Goal: Information Seeking & Learning: Learn about a topic

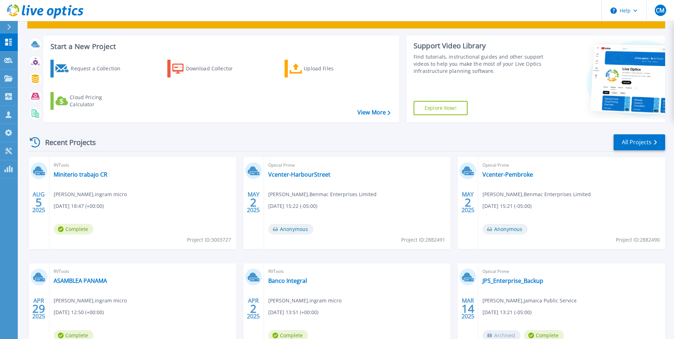
scroll to position [71, 0]
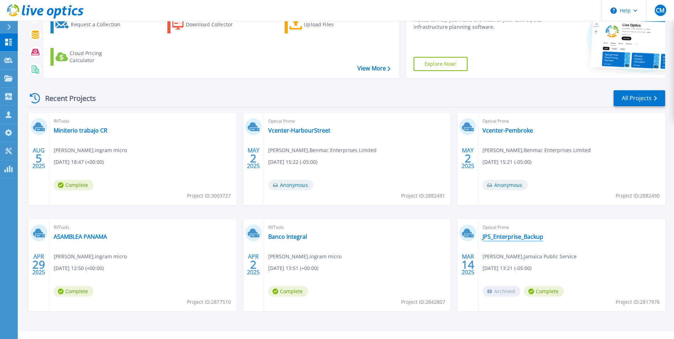
click at [513, 234] on link "JPS_Enterprise_Backup" at bounding box center [512, 236] width 61 height 7
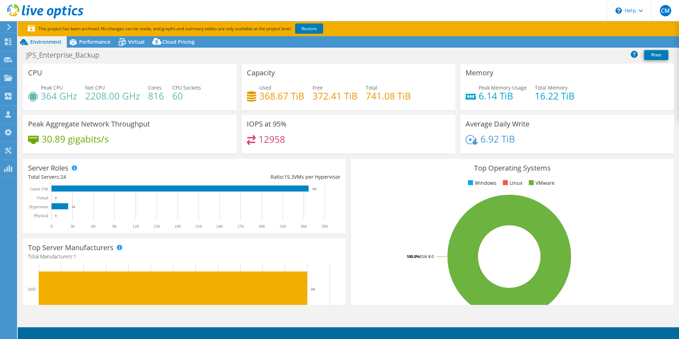
select select "USD"
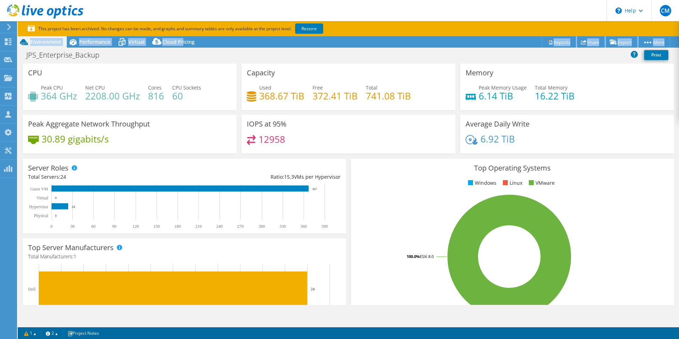
drag, startPoint x: 592, startPoint y: 33, endPoint x: 72, endPoint y: 27, distance: 519.4
click at [80, 30] on section "This project has been archived. No changes can be made, and graphs and summary …" at bounding box center [348, 28] width 661 height 15
click at [419, 187] on ul "Windows Linux VMware" at bounding box center [512, 183] width 313 height 8
click at [101, 43] on span "Performance" at bounding box center [94, 41] width 31 height 7
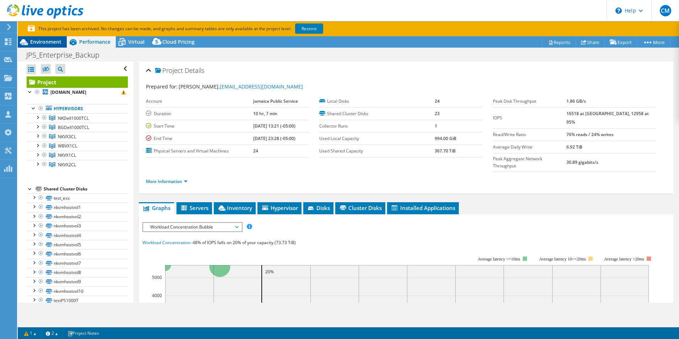
click at [51, 43] on span "Environment" at bounding box center [45, 41] width 31 height 7
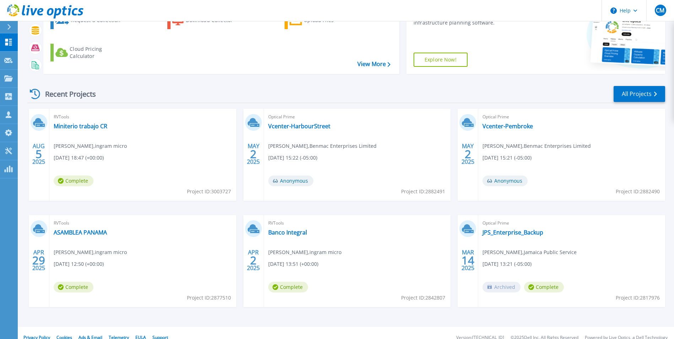
scroll to position [85, 0]
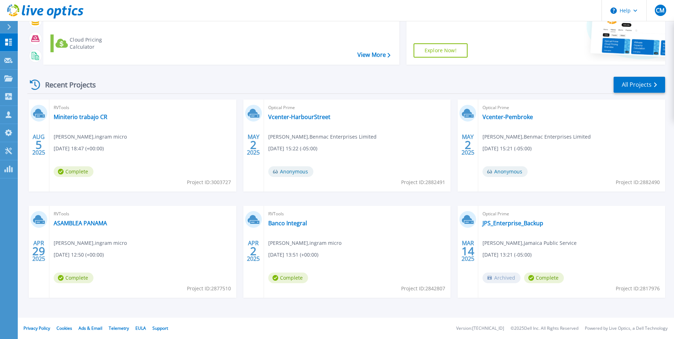
drag, startPoint x: 489, startPoint y: 254, endPoint x: 542, endPoint y: 258, distance: 53.1
click at [531, 258] on span "[DATE] 13:21 (-05:00)" at bounding box center [506, 255] width 49 height 8
drag, startPoint x: 542, startPoint y: 258, endPoint x: 512, endPoint y: 224, distance: 45.3
click at [512, 224] on link "JPS_Enterprise_Backup" at bounding box center [512, 223] width 61 height 7
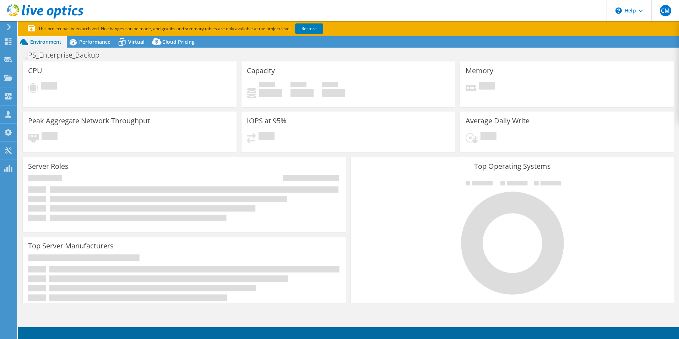
select select "USD"
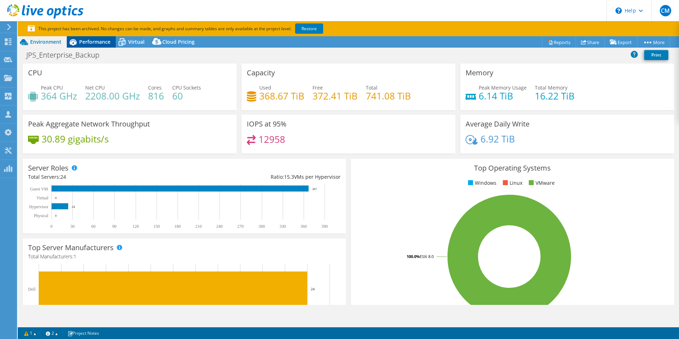
click at [108, 44] on span "Performance" at bounding box center [94, 41] width 31 height 7
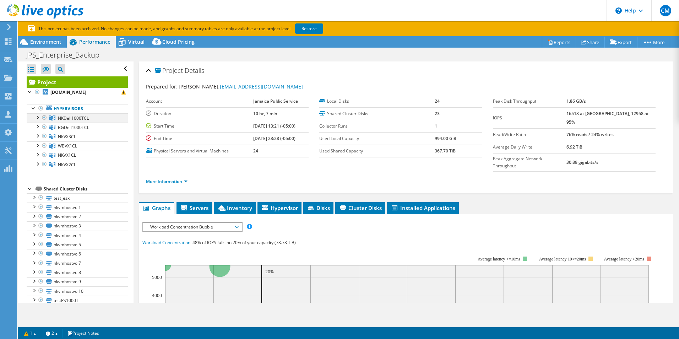
click at [38, 119] on div at bounding box center [37, 116] width 7 height 7
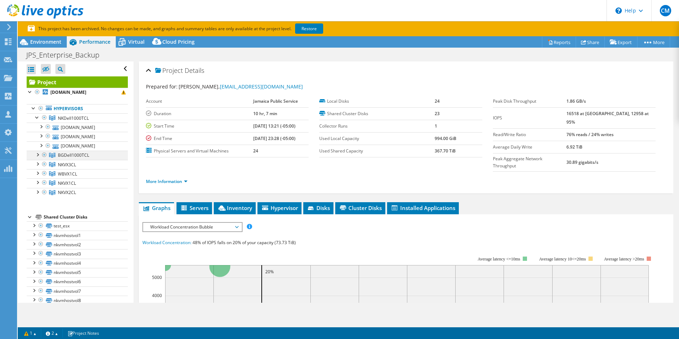
click at [38, 155] on div at bounding box center [37, 154] width 7 height 7
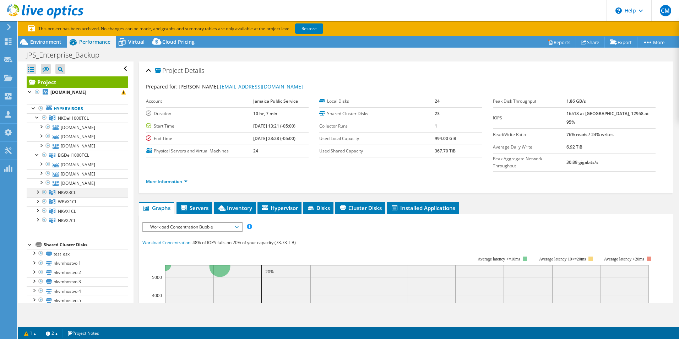
click at [35, 191] on div at bounding box center [37, 191] width 7 height 7
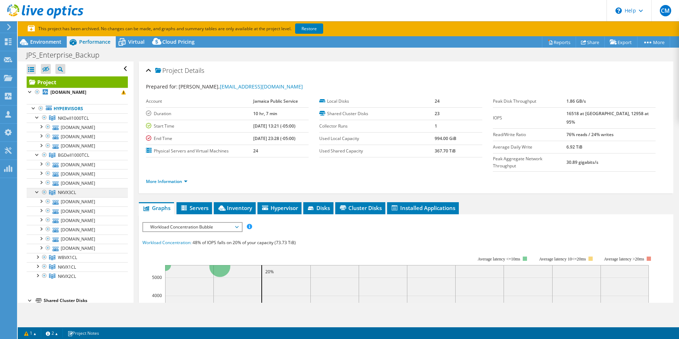
click at [38, 193] on div at bounding box center [37, 191] width 7 height 7
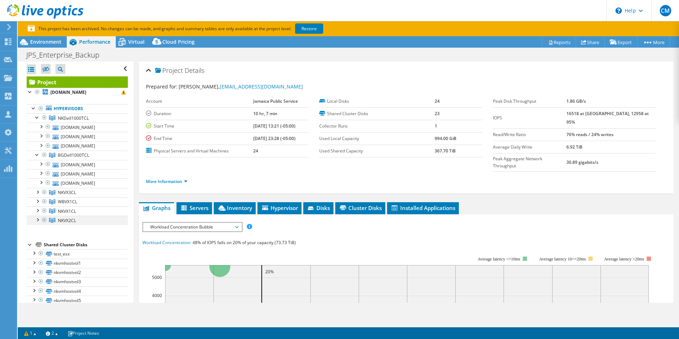
click at [38, 219] on div at bounding box center [37, 219] width 7 height 7
click at [36, 154] on div at bounding box center [37, 154] width 7 height 7
click at [38, 162] on div at bounding box center [37, 163] width 7 height 7
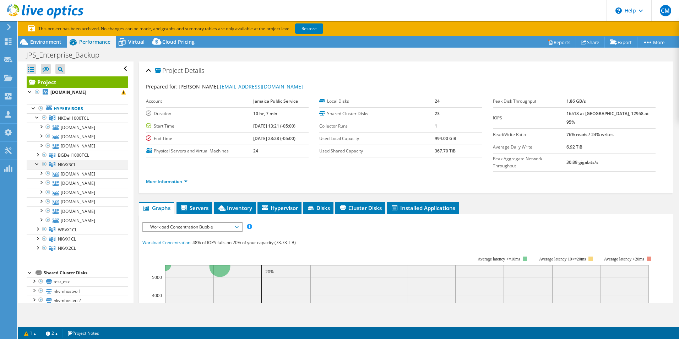
click at [37, 163] on div at bounding box center [37, 163] width 7 height 7
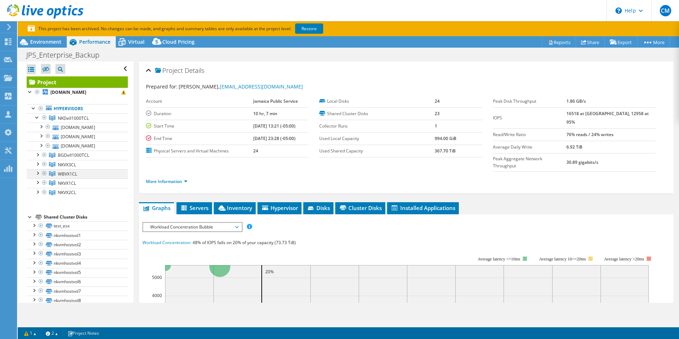
click at [37, 174] on div at bounding box center [37, 172] width 7 height 7
click at [36, 174] on div at bounding box center [37, 172] width 7 height 7
click at [39, 180] on div at bounding box center [37, 181] width 7 height 7
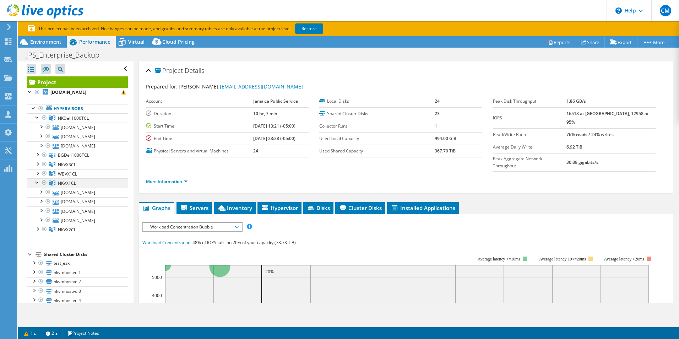
click at [34, 181] on div at bounding box center [37, 181] width 7 height 7
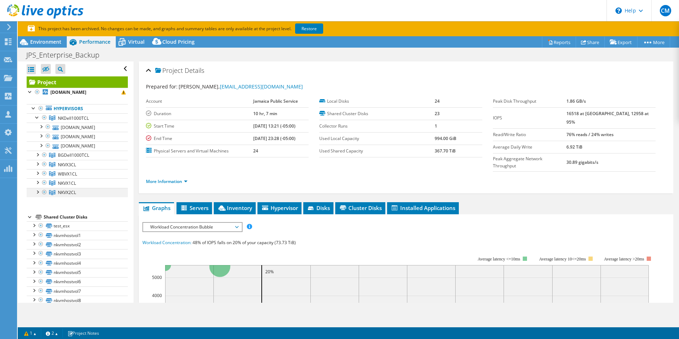
click at [37, 194] on div at bounding box center [37, 191] width 7 height 7
click at [35, 190] on div at bounding box center [37, 191] width 7 height 7
click at [38, 155] on div at bounding box center [37, 154] width 7 height 7
click at [38, 156] on div at bounding box center [37, 154] width 7 height 7
click at [40, 145] on div at bounding box center [40, 144] width 7 height 7
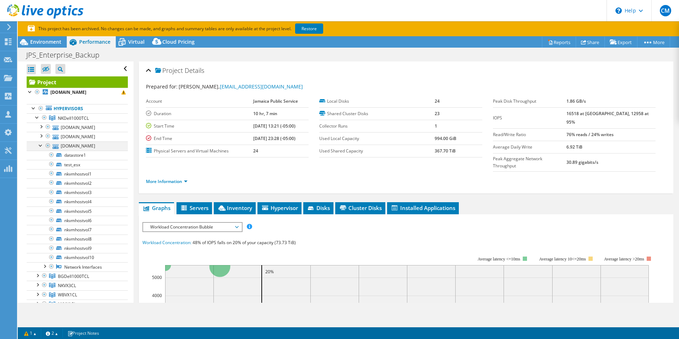
click at [38, 143] on div at bounding box center [40, 144] width 7 height 7
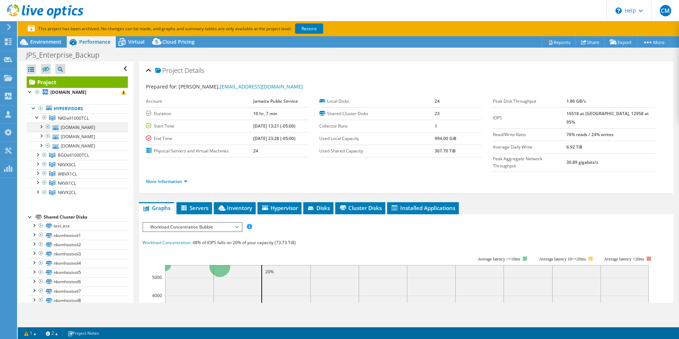
click at [41, 125] on div at bounding box center [40, 126] width 7 height 7
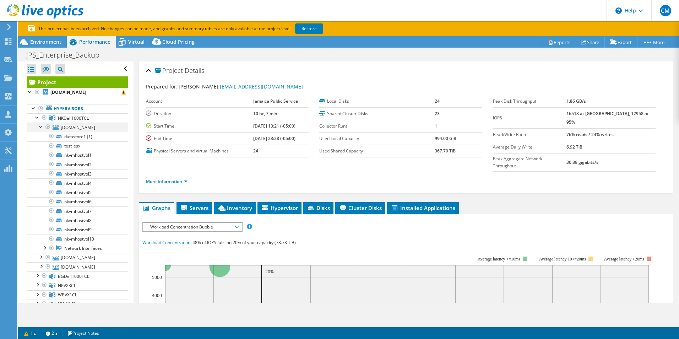
click at [41, 125] on div at bounding box center [40, 126] width 7 height 7
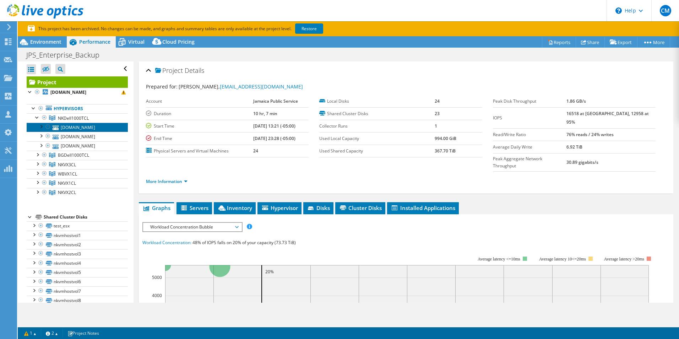
click at [75, 130] on link "nkvmhost2.jps.net" at bounding box center [77, 127] width 101 height 9
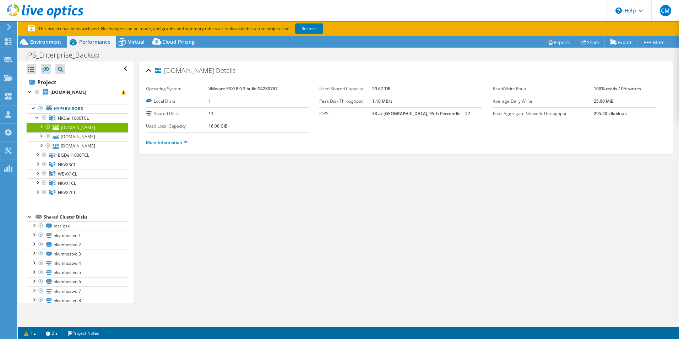
drag, startPoint x: 75, startPoint y: 130, endPoint x: 248, endPoint y: 223, distance: 196.8
click at [248, 223] on div "nkvmhost2.jps.net Details Operating System VMware ESXi 8.0.3 build-24280767 Loc…" at bounding box center [406, 181] width 545 height 241
click at [155, 145] on link "More Information" at bounding box center [167, 142] width 42 height 6
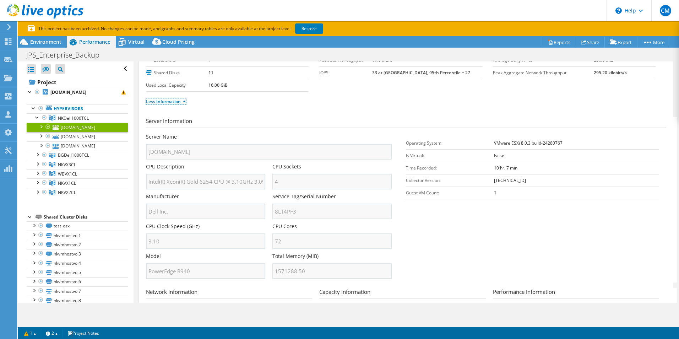
scroll to position [107, 0]
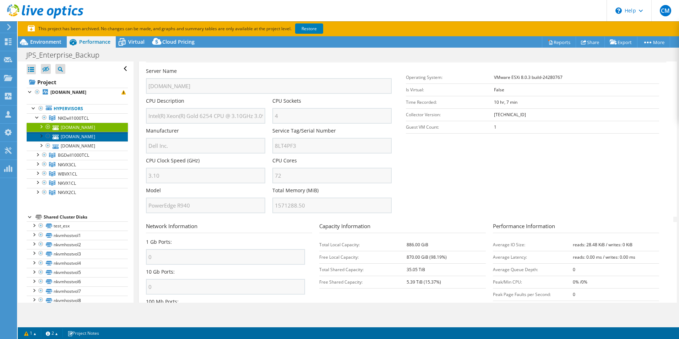
click at [83, 138] on link "nkvmhost3.jps.net" at bounding box center [77, 136] width 101 height 9
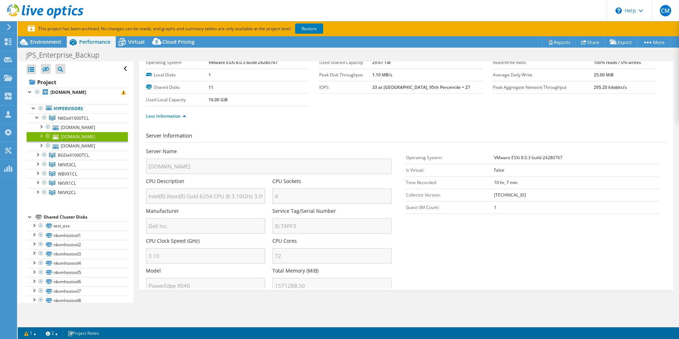
scroll to position [0, 0]
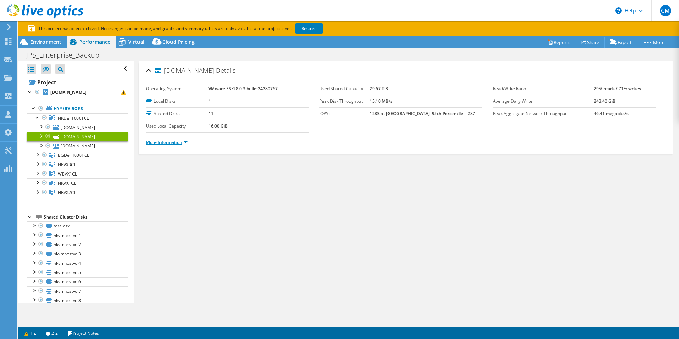
click at [160, 141] on link "More Information" at bounding box center [167, 142] width 42 height 6
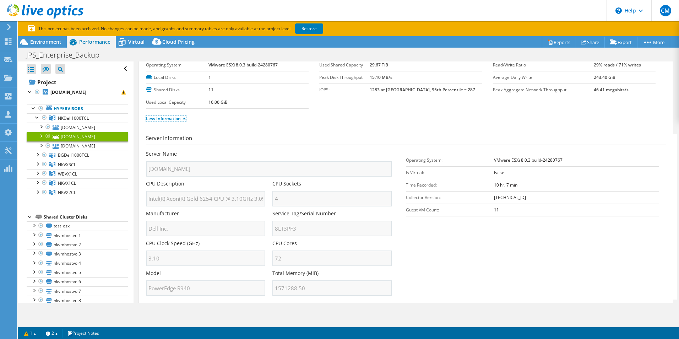
scroll to position [36, 0]
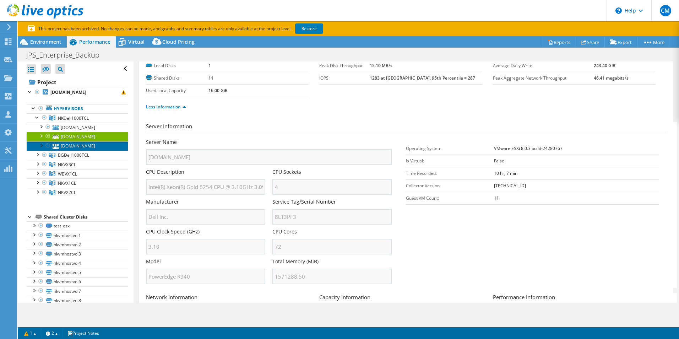
click at [90, 145] on link "nkvmhost1.jps.net" at bounding box center [77, 145] width 101 height 9
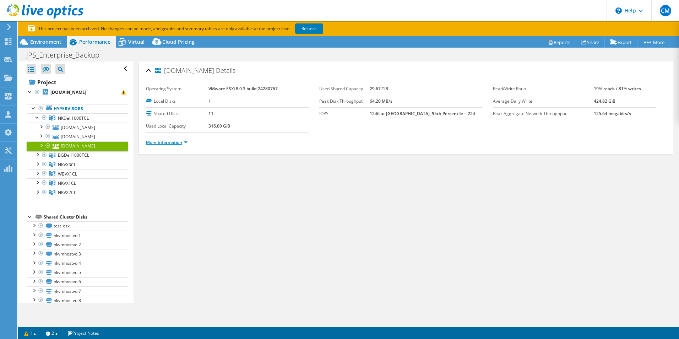
click at [164, 144] on link "More Information" at bounding box center [167, 142] width 42 height 6
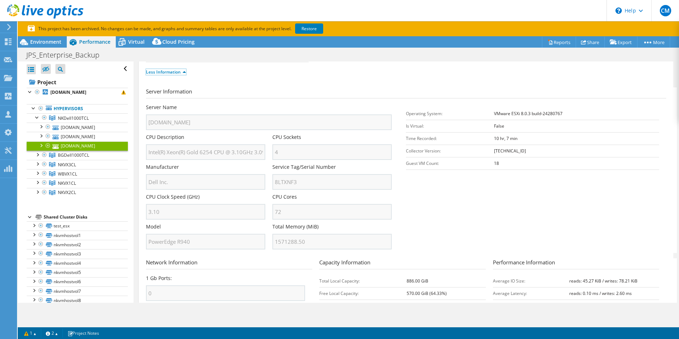
scroll to position [142, 0]
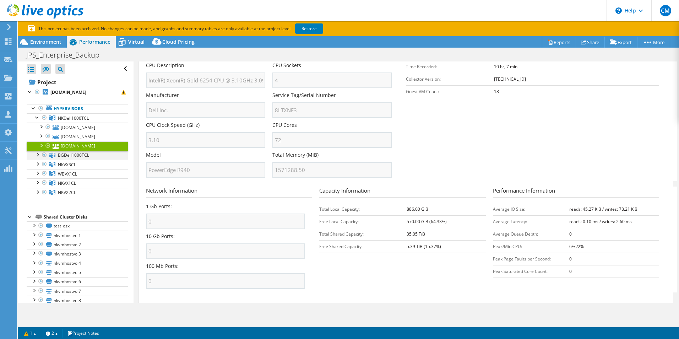
click at [37, 155] on div at bounding box center [37, 154] width 7 height 7
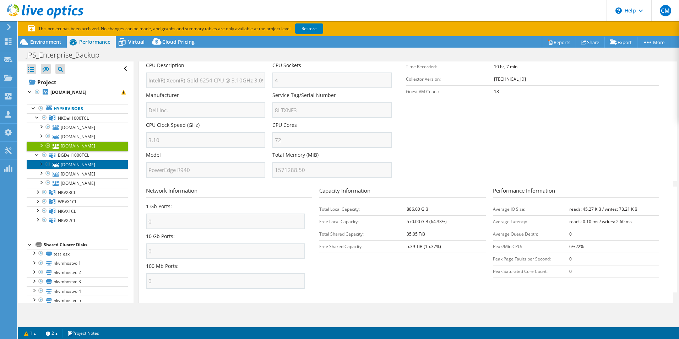
click at [83, 167] on link "bgvmhost3.jps.net" at bounding box center [77, 164] width 101 height 9
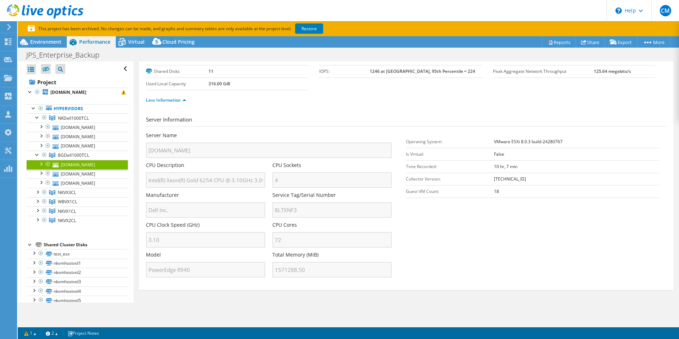
scroll to position [0, 0]
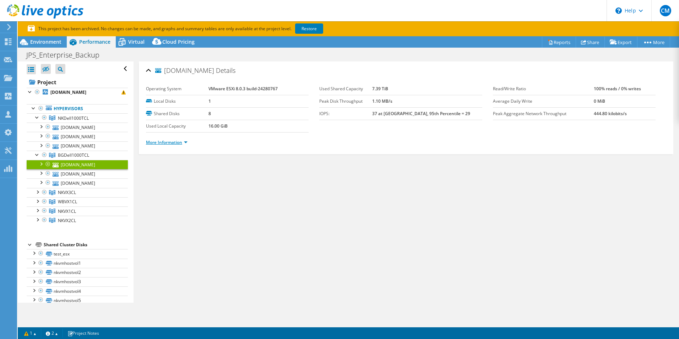
click at [170, 144] on link "More Information" at bounding box center [167, 142] width 42 height 6
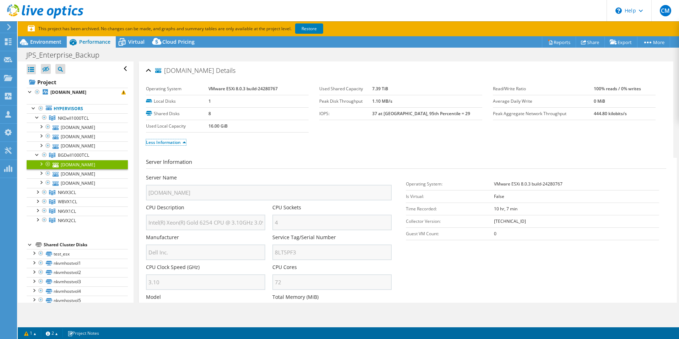
scroll to position [71, 0]
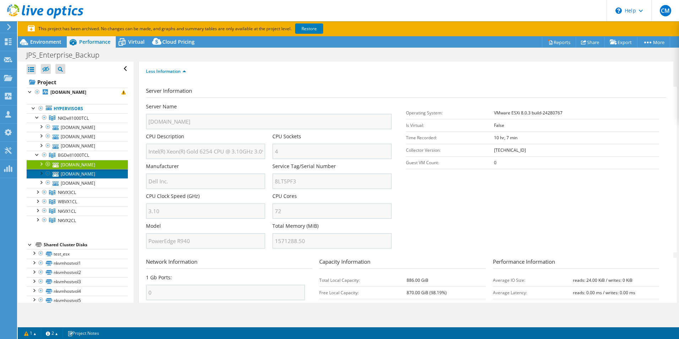
click at [79, 174] on link "bgvmhost2.jps.net" at bounding box center [77, 173] width 101 height 9
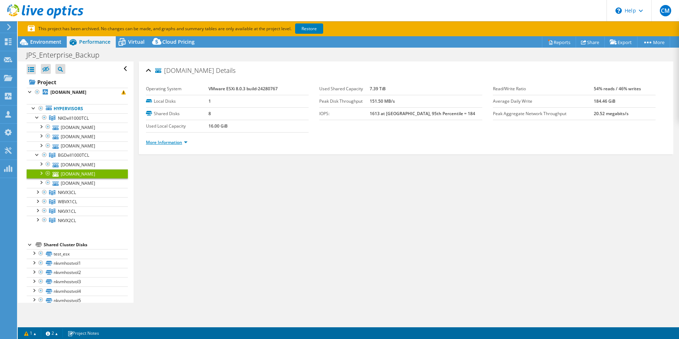
click at [162, 141] on link "More Information" at bounding box center [167, 142] width 42 height 6
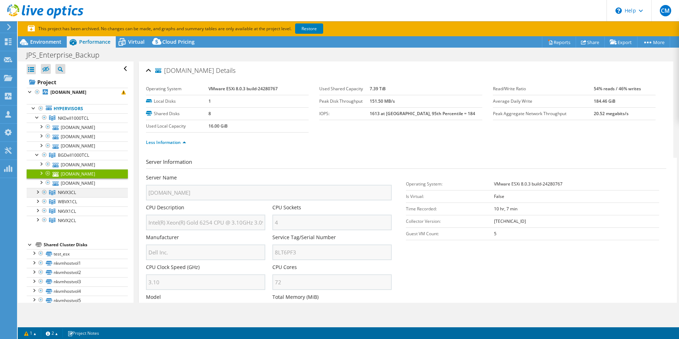
click at [39, 190] on div at bounding box center [37, 191] width 7 height 7
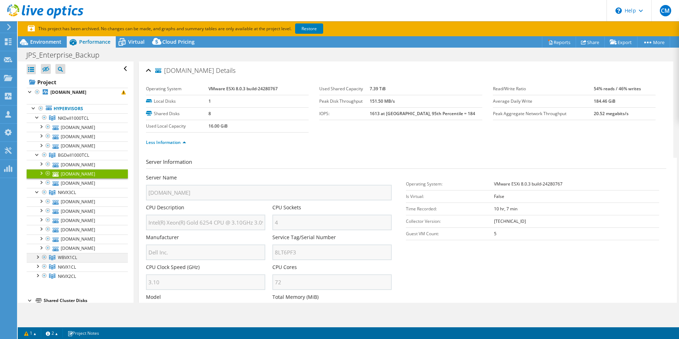
click at [38, 256] on div at bounding box center [37, 256] width 7 height 7
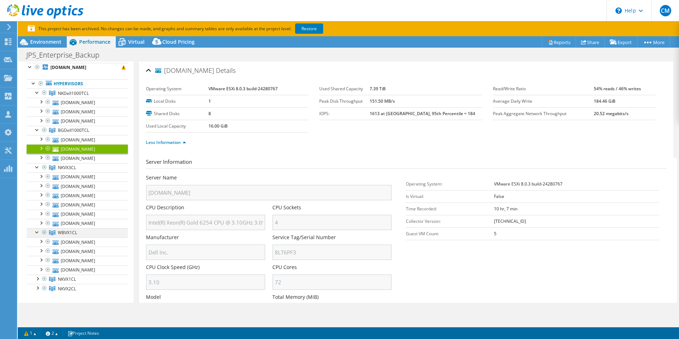
scroll to position [36, 0]
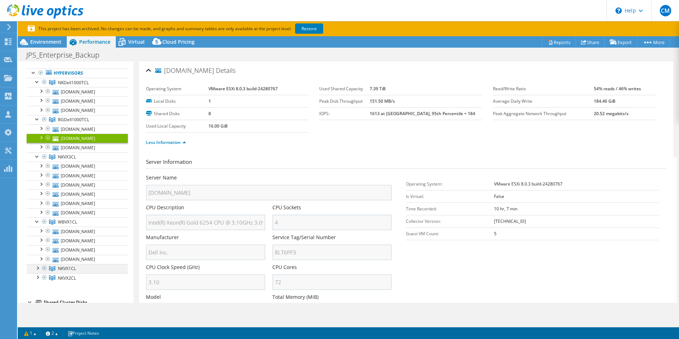
click at [36, 268] on div at bounding box center [37, 267] width 7 height 7
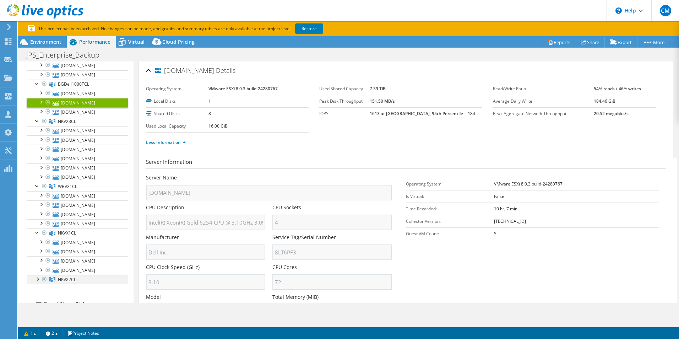
click at [37, 280] on div at bounding box center [37, 278] width 7 height 7
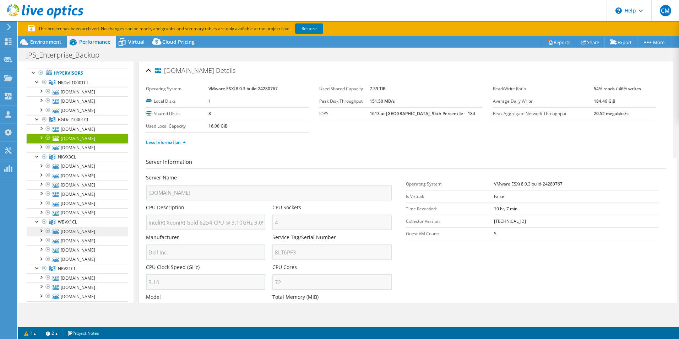
scroll to position [0, 0]
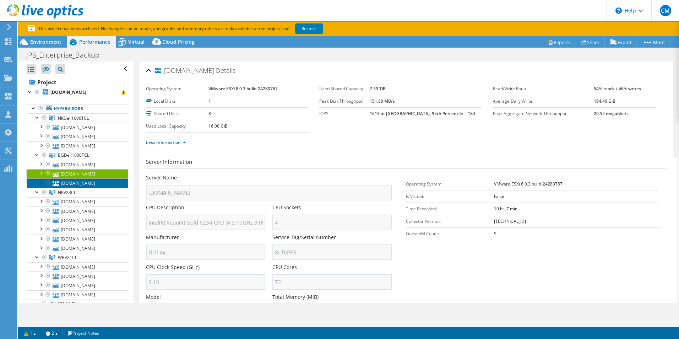
click at [77, 183] on link "bgvmhost1.jps.net" at bounding box center [77, 182] width 101 height 9
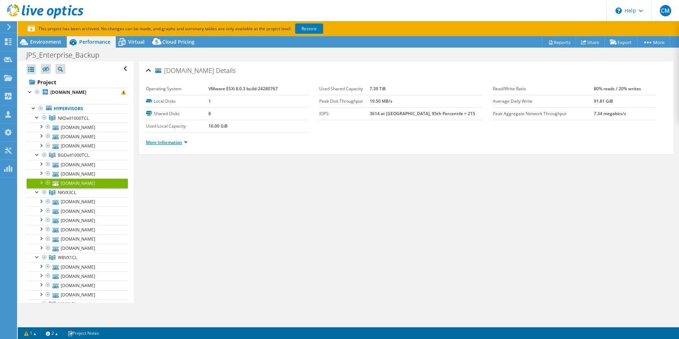
click at [175, 144] on link "More Information" at bounding box center [167, 142] width 42 height 6
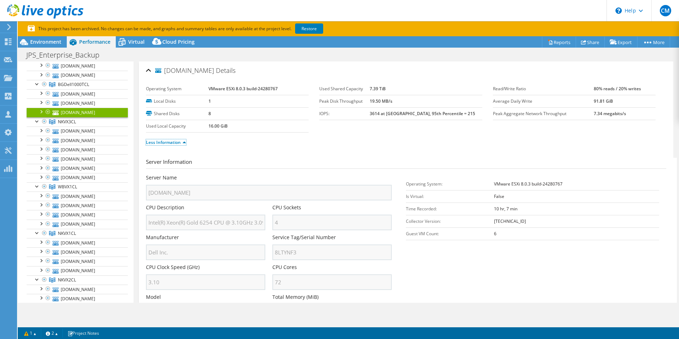
scroll to position [71, 0]
click at [81, 194] on link "wbvx1nd2.jps.net" at bounding box center [77, 195] width 101 height 9
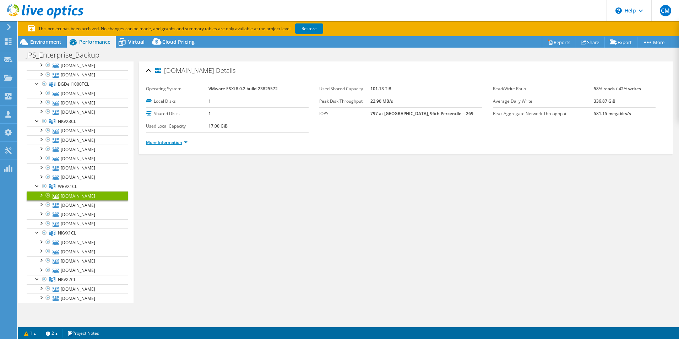
click at [150, 142] on link "More Information" at bounding box center [167, 142] width 42 height 6
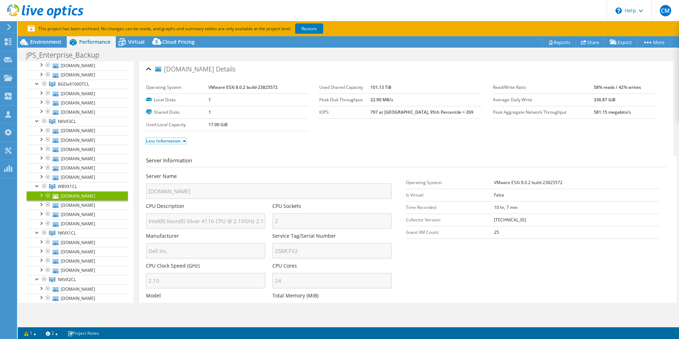
scroll to position [0, 0]
click at [313, 27] on link "Restore" at bounding box center [309, 28] width 28 height 10
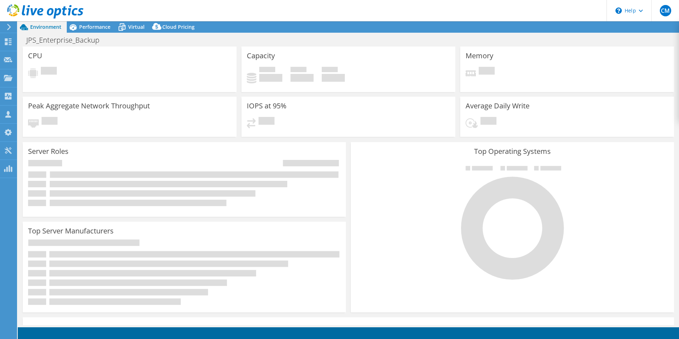
select select "USD"
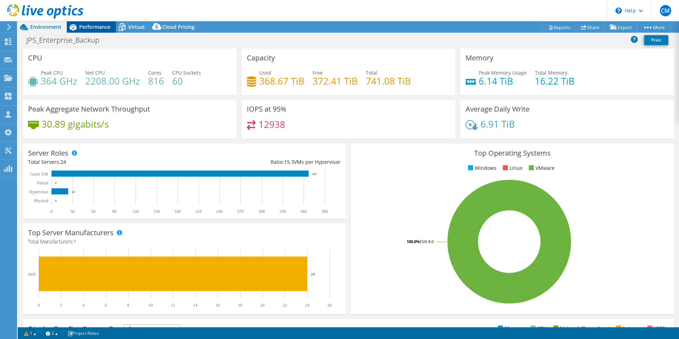
click at [93, 31] on div "Performance" at bounding box center [91, 26] width 49 height 11
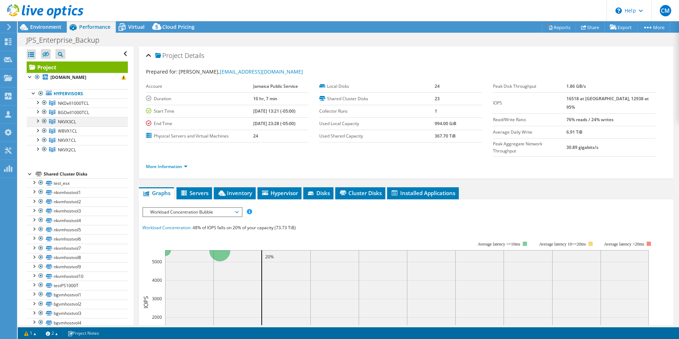
click at [37, 119] on div at bounding box center [37, 120] width 7 height 7
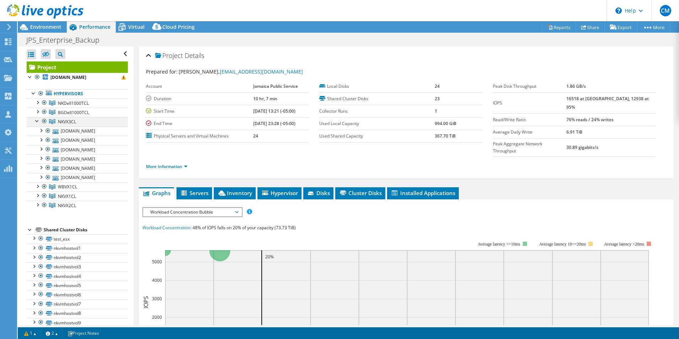
click at [37, 119] on div at bounding box center [37, 120] width 7 height 7
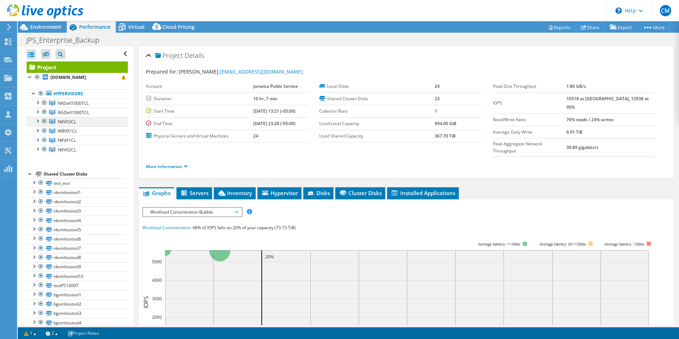
click at [37, 122] on div at bounding box center [37, 120] width 7 height 7
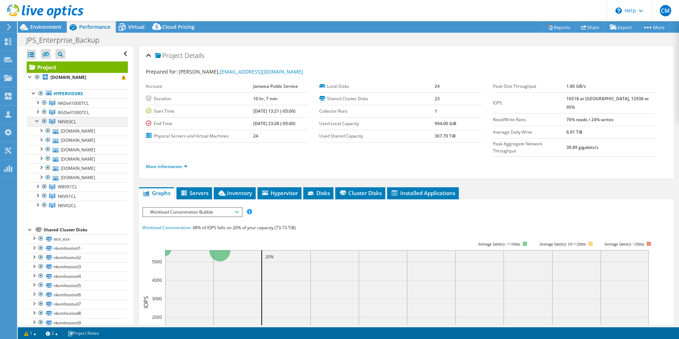
click at [37, 122] on div at bounding box center [37, 120] width 7 height 7
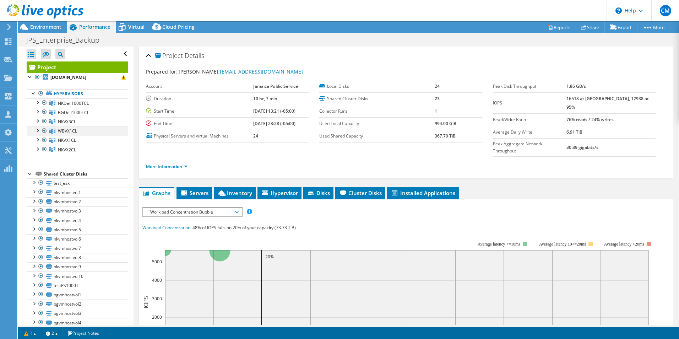
click at [38, 131] on div at bounding box center [37, 129] width 7 height 7
click at [36, 140] on div at bounding box center [37, 139] width 7 height 7
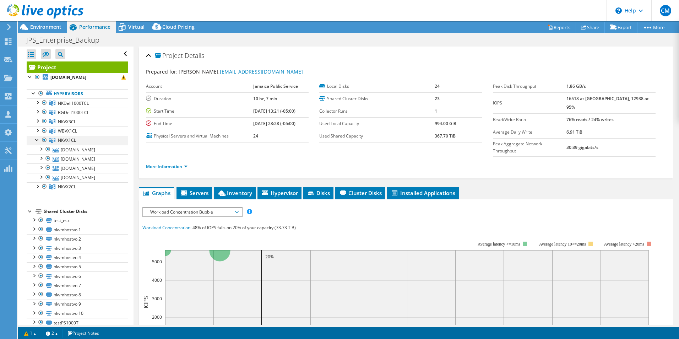
click at [36, 140] on div at bounding box center [37, 139] width 7 height 7
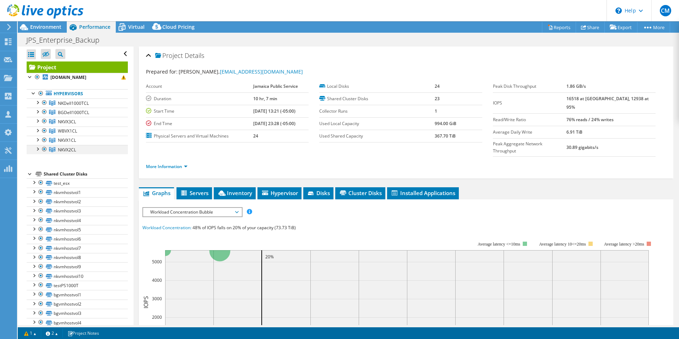
click at [38, 151] on div at bounding box center [37, 148] width 7 height 7
click at [48, 22] on div at bounding box center [41, 12] width 83 height 24
click at [49, 25] on span "Environment" at bounding box center [45, 26] width 31 height 7
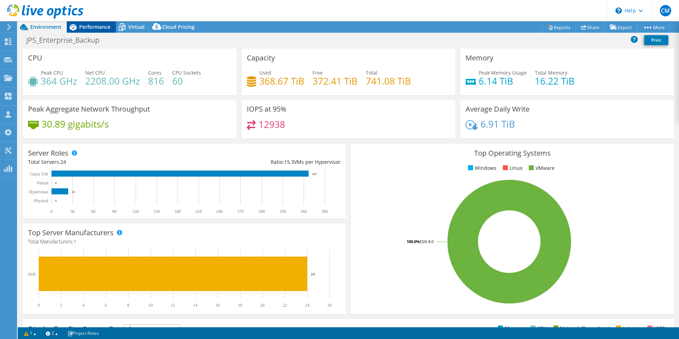
click at [97, 26] on span "Performance" at bounding box center [94, 26] width 31 height 7
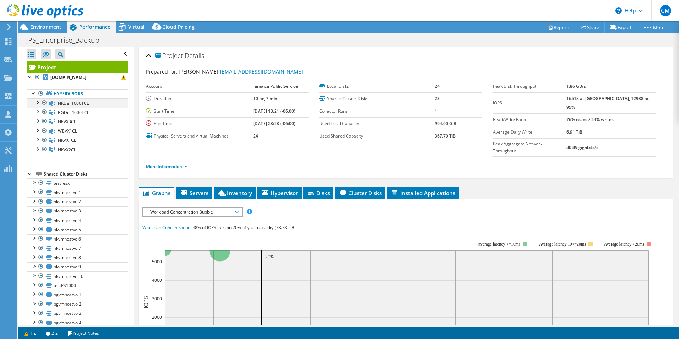
click at [46, 102] on div at bounding box center [44, 102] width 7 height 9
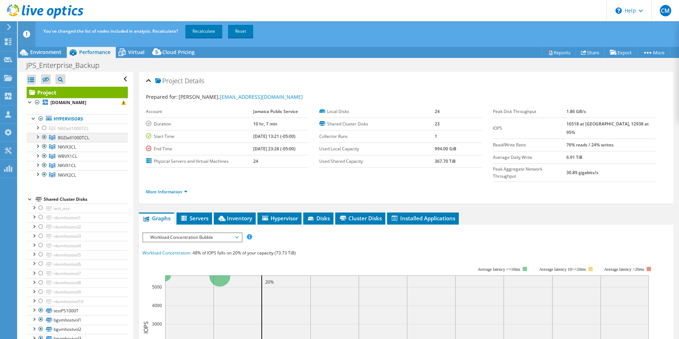
click at [44, 138] on div at bounding box center [44, 137] width 7 height 9
click at [200, 31] on link "Recalculate" at bounding box center [203, 31] width 37 height 13
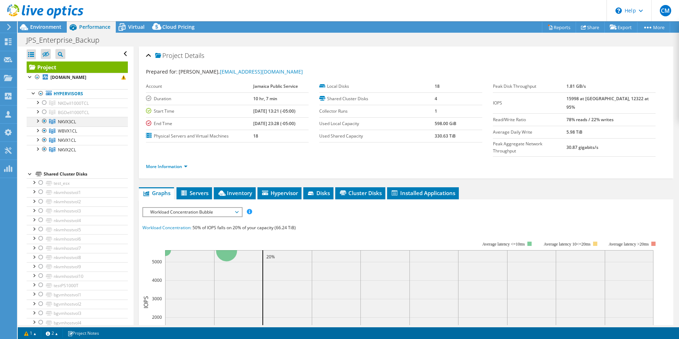
click at [38, 120] on div at bounding box center [37, 120] width 7 height 7
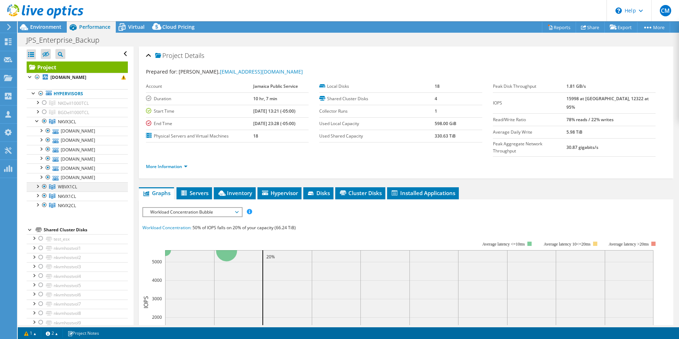
click at [38, 186] on div at bounding box center [37, 185] width 7 height 7
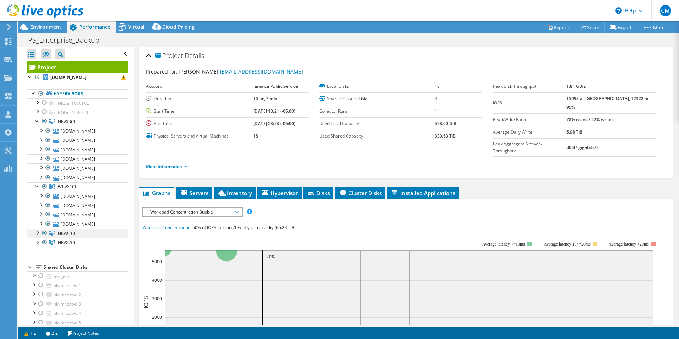
click at [38, 234] on div at bounding box center [37, 232] width 7 height 7
click at [35, 281] on div at bounding box center [37, 278] width 7 height 7
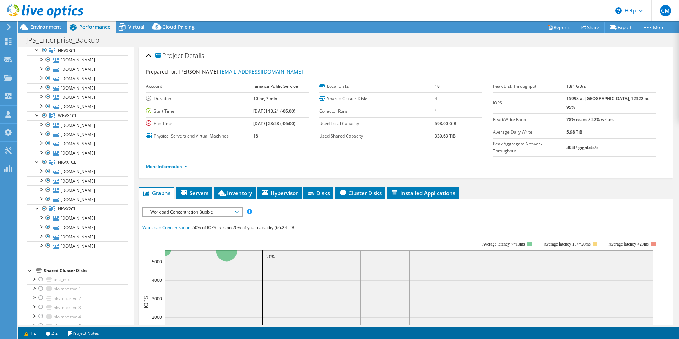
scroll to position [36, 0]
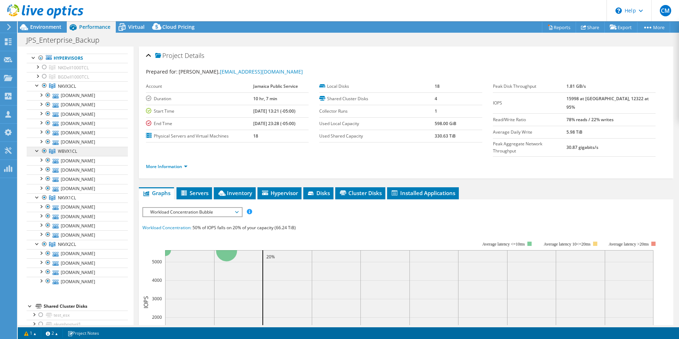
click at [73, 150] on span "WBVX1CL" at bounding box center [67, 151] width 19 height 6
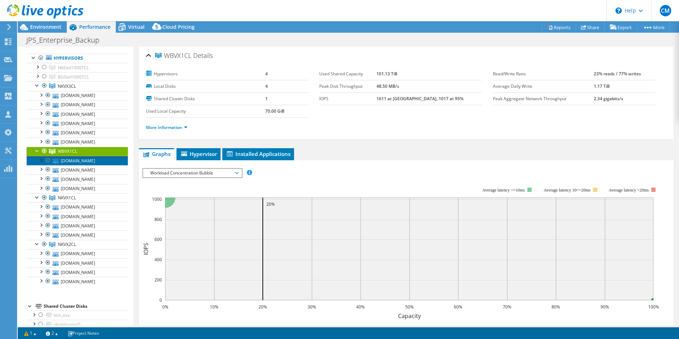
click at [75, 163] on link "wbvx1nd2.jps.net" at bounding box center [77, 160] width 101 height 9
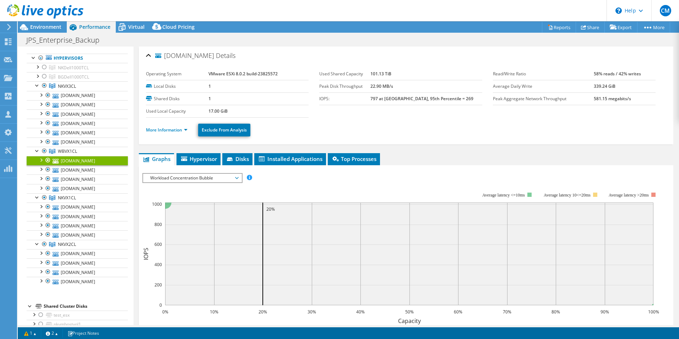
click at [169, 126] on li "More Information" at bounding box center [169, 130] width 46 height 8
click at [168, 129] on link "More Information" at bounding box center [167, 130] width 42 height 6
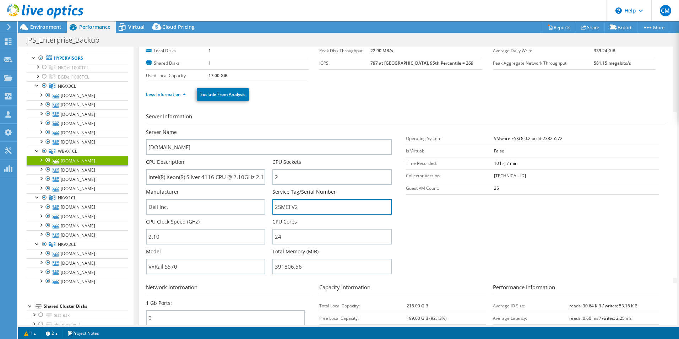
drag, startPoint x: 294, startPoint y: 209, endPoint x: 268, endPoint y: 212, distance: 25.8
click at [268, 129] on div "Server Name wbvx1nd2.jps.net CPU Description Intel(R) Xeon(R) Silver 4116 CPU @…" at bounding box center [272, 129] width 253 height 0
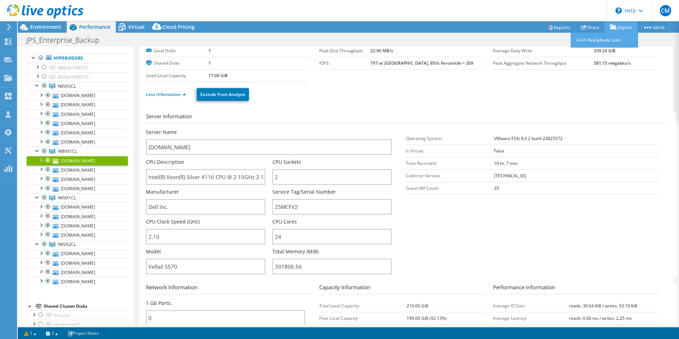
click at [610, 27] on icon at bounding box center [613, 27] width 7 height 5
click at [295, 195] on label "Service Tag/Serial Number" at bounding box center [304, 191] width 64 height 7
drag, startPoint x: 272, startPoint y: 194, endPoint x: 333, endPoint y: 192, distance: 60.4
click at [333, 192] on div "Service Tag/Serial Number 2SMCFV2" at bounding box center [331, 201] width 119 height 26
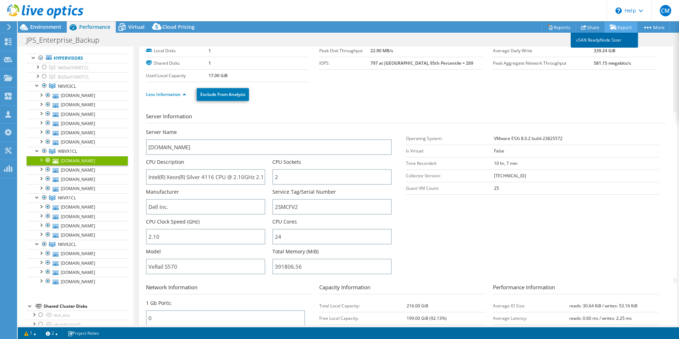
click at [611, 38] on link "vSAN ReadyNode Sizer" at bounding box center [604, 40] width 67 height 15
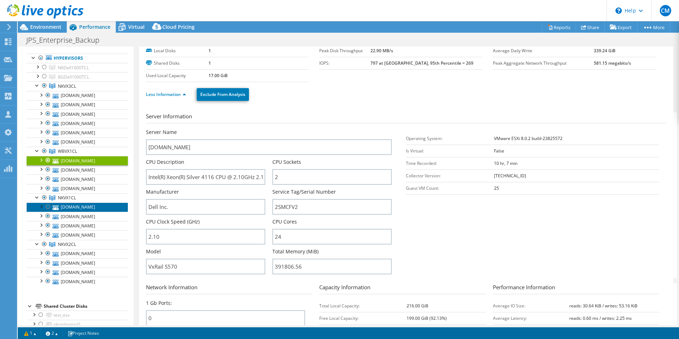
click at [89, 207] on link "nkvx1nd1.jps.net" at bounding box center [77, 206] width 101 height 9
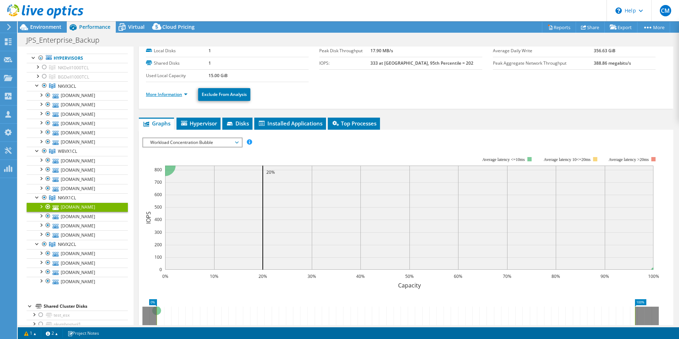
click at [162, 96] on link "More Information" at bounding box center [167, 94] width 42 height 6
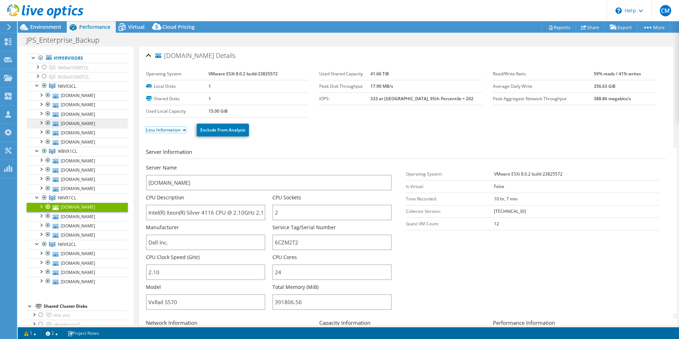
scroll to position [0, 0]
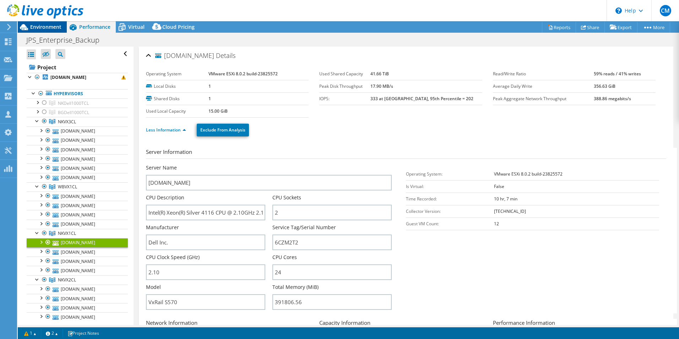
click at [48, 27] on span "Environment" at bounding box center [45, 26] width 31 height 7
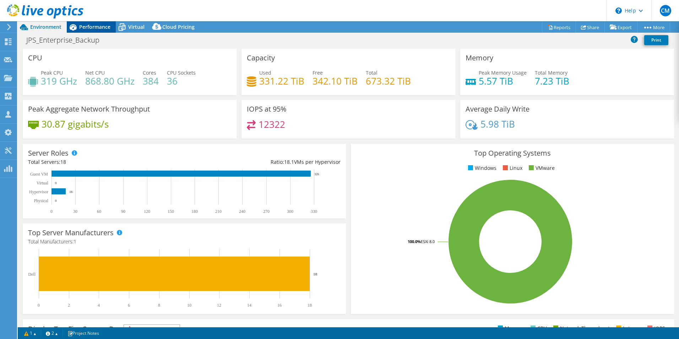
click at [86, 32] on div "Performance" at bounding box center [91, 26] width 49 height 11
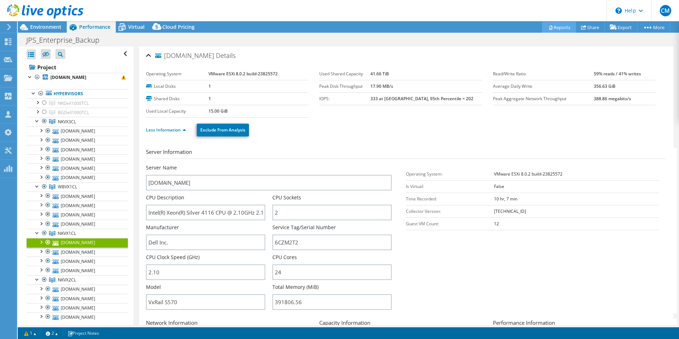
click at [558, 28] on link "Reports" at bounding box center [559, 27] width 34 height 11
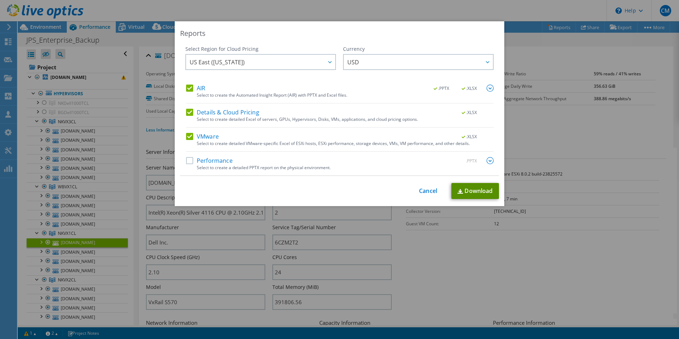
click at [466, 188] on link "Download" at bounding box center [476, 191] width 48 height 16
click at [430, 189] on link "Cancel" at bounding box center [428, 191] width 18 height 7
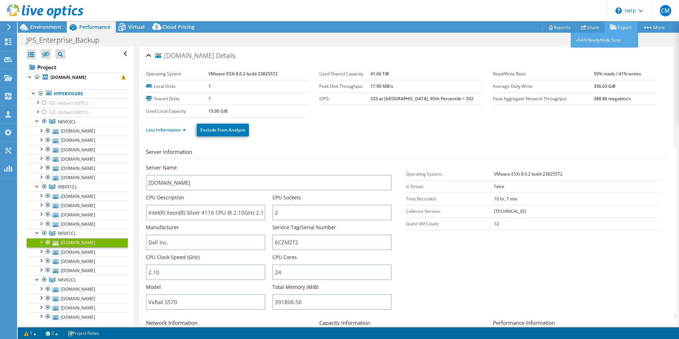
click at [623, 27] on link "Export" at bounding box center [621, 27] width 33 height 11
click at [609, 39] on link "vSAN ReadyNode Sizer" at bounding box center [604, 40] width 67 height 15
click at [53, 28] on span "Environment" at bounding box center [45, 26] width 31 height 7
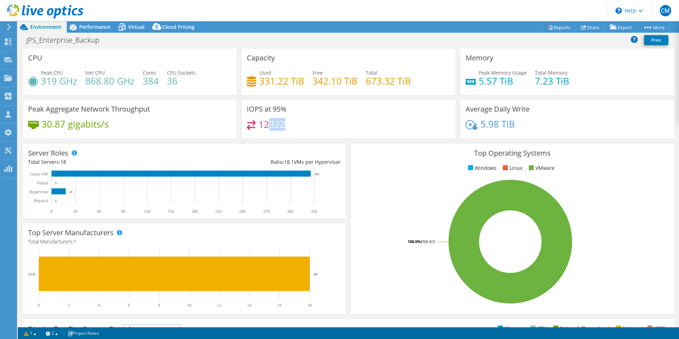
drag, startPoint x: 267, startPoint y: 123, endPoint x: 283, endPoint y: 125, distance: 16.2
click at [283, 125] on h4 "12322" at bounding box center [272, 124] width 27 height 8
drag, startPoint x: 283, startPoint y: 125, endPoint x: 283, endPoint y: 134, distance: 8.5
click at [283, 134] on div "12322" at bounding box center [348, 127] width 203 height 15
click at [80, 25] on span "Performance" at bounding box center [94, 26] width 31 height 7
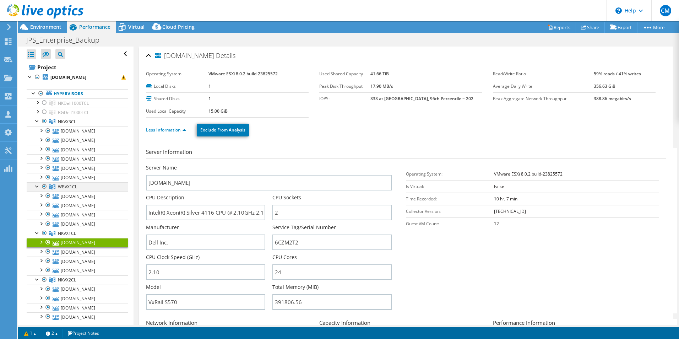
click at [36, 187] on div at bounding box center [37, 185] width 7 height 7
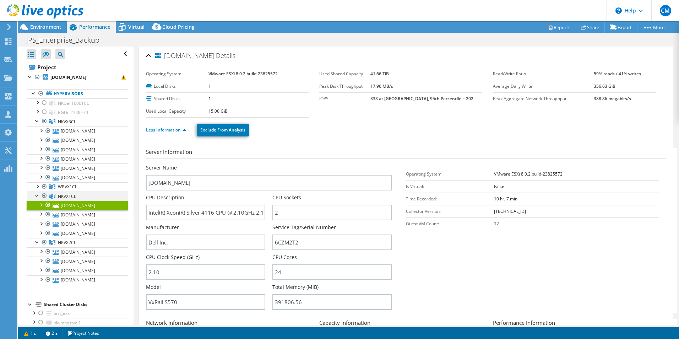
click at [36, 194] on div at bounding box center [37, 194] width 7 height 7
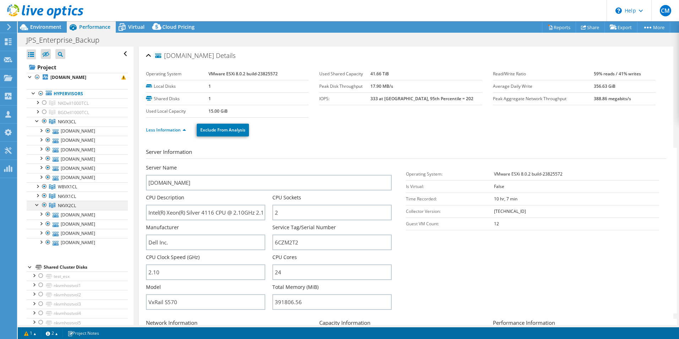
click at [37, 204] on div at bounding box center [37, 204] width 7 height 7
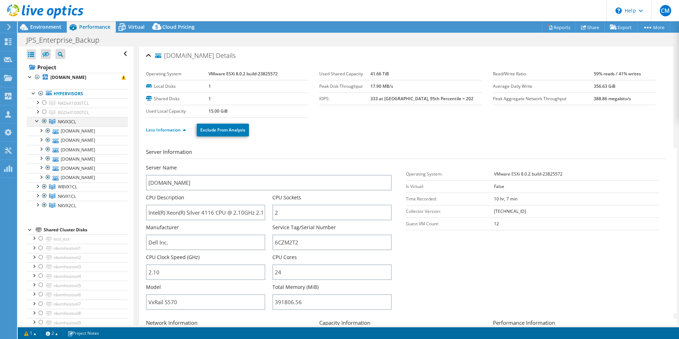
click at [37, 122] on div at bounding box center [37, 120] width 7 height 7
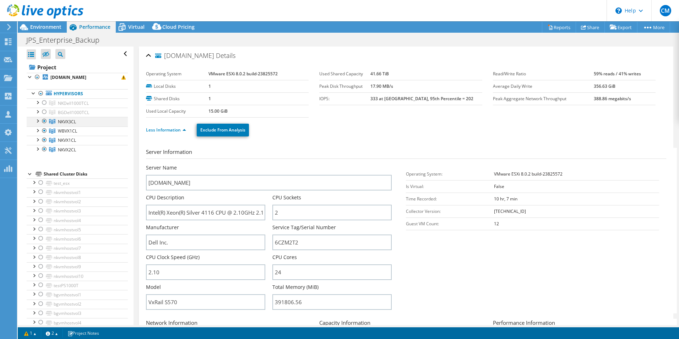
click at [39, 121] on div at bounding box center [37, 120] width 7 height 7
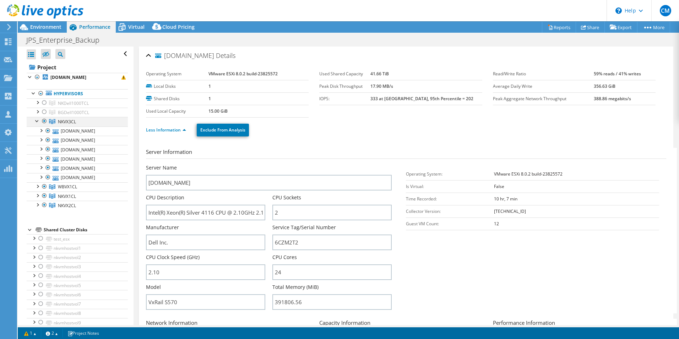
click at [36, 120] on div at bounding box center [37, 120] width 7 height 7
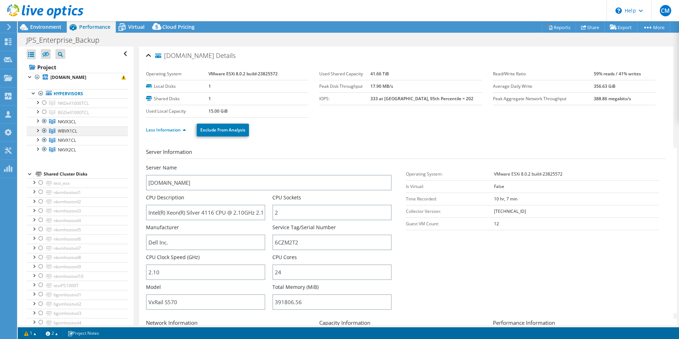
click at [38, 133] on div at bounding box center [37, 129] width 7 height 7
click at [40, 139] on div at bounding box center [37, 139] width 7 height 7
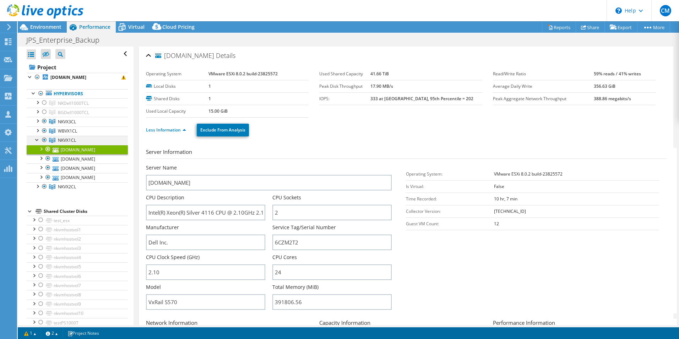
click at [35, 141] on div at bounding box center [37, 139] width 7 height 7
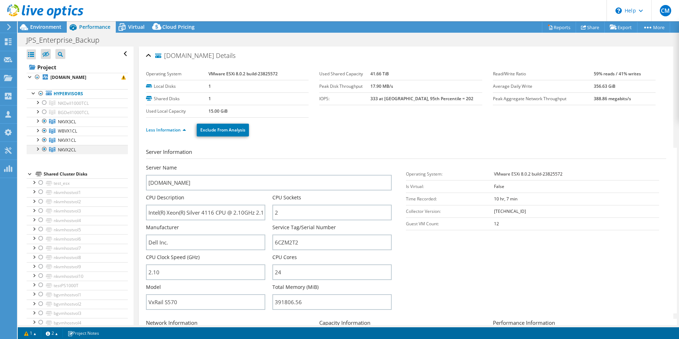
click at [38, 150] on div at bounding box center [37, 148] width 7 height 7
click at [37, 139] on div at bounding box center [37, 139] width 7 height 7
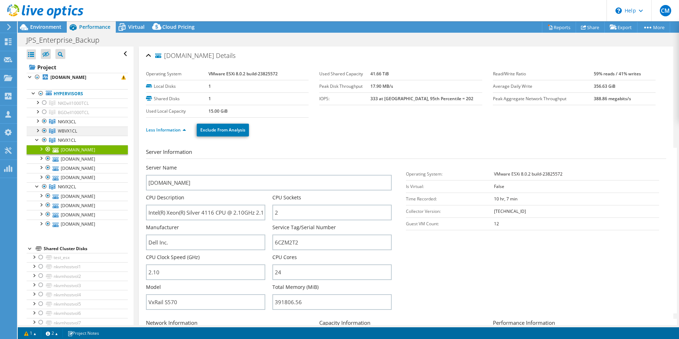
click at [37, 129] on div at bounding box center [37, 129] width 7 height 7
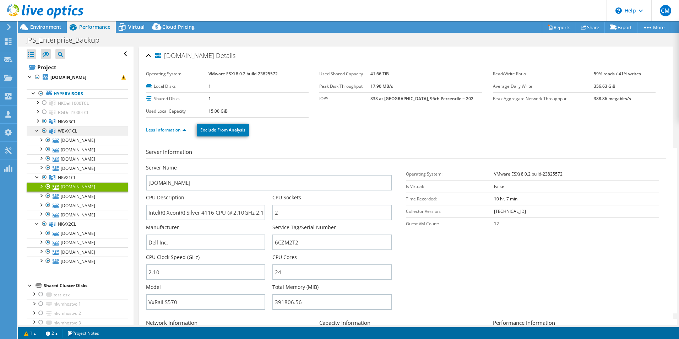
click at [69, 131] on span "WBVX1CL" at bounding box center [67, 131] width 19 height 6
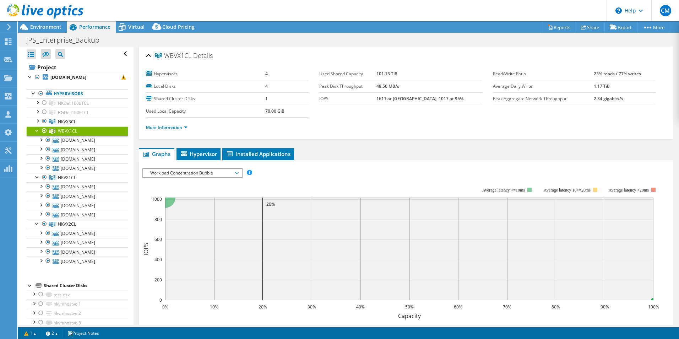
click at [69, 131] on span "WBVX1CL" at bounding box center [67, 131] width 19 height 6
click at [44, 132] on div at bounding box center [44, 130] width 7 height 9
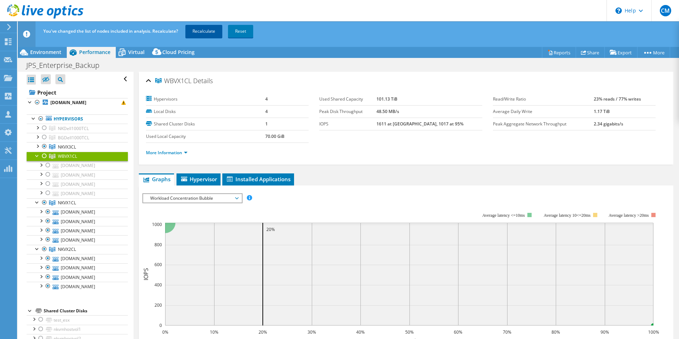
click at [199, 28] on link "Recalculate" at bounding box center [203, 31] width 37 height 13
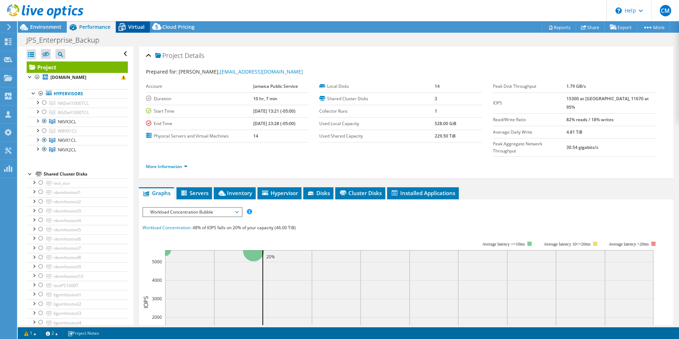
click at [135, 28] on span "Virtual" at bounding box center [136, 26] width 16 height 7
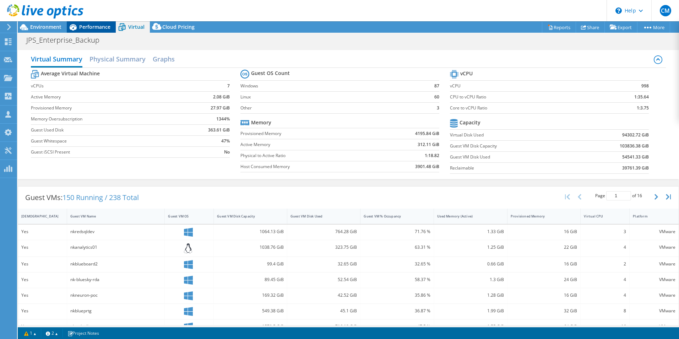
click at [96, 27] on span "Performance" at bounding box center [94, 26] width 31 height 7
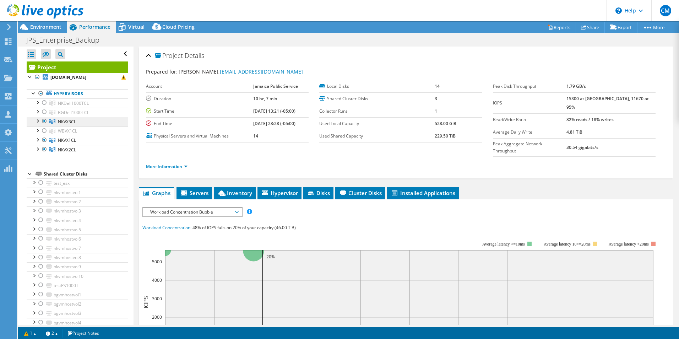
click at [68, 123] on span "NKVX3CL" at bounding box center [67, 122] width 18 height 6
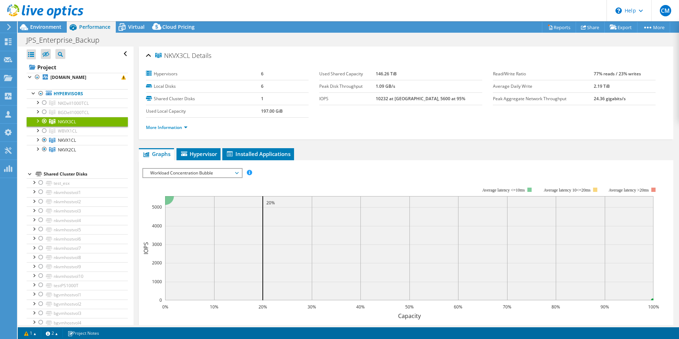
click at [39, 119] on div at bounding box center [37, 120] width 7 height 7
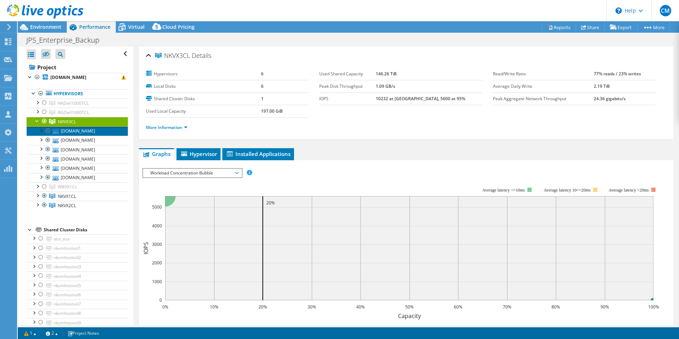
click at [73, 133] on link "nkvx3nd06.jps.net" at bounding box center [77, 130] width 101 height 9
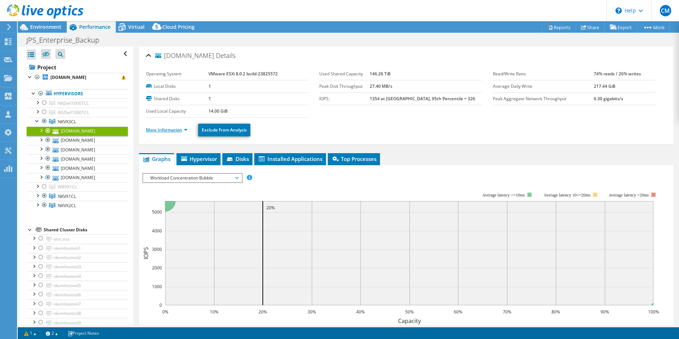
click at [172, 132] on link "More Information" at bounding box center [167, 130] width 42 height 6
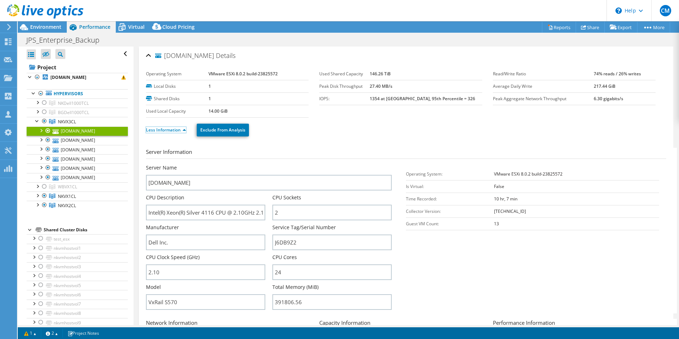
scroll to position [36, 0]
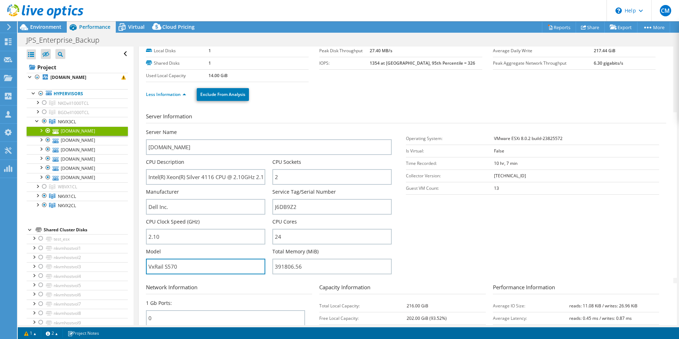
drag, startPoint x: 179, startPoint y: 268, endPoint x: 145, endPoint y: 266, distance: 33.8
click at [145, 266] on div "nkvx3nd06.jps.net Details Operating System VMware ESXi 8.0.2 build-23825572 Loc…" at bounding box center [406, 221] width 535 height 420
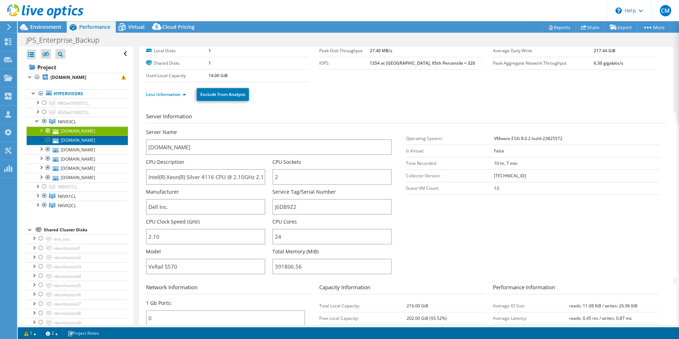
click at [91, 142] on link "nkvx3nd05.jps.net" at bounding box center [77, 140] width 101 height 9
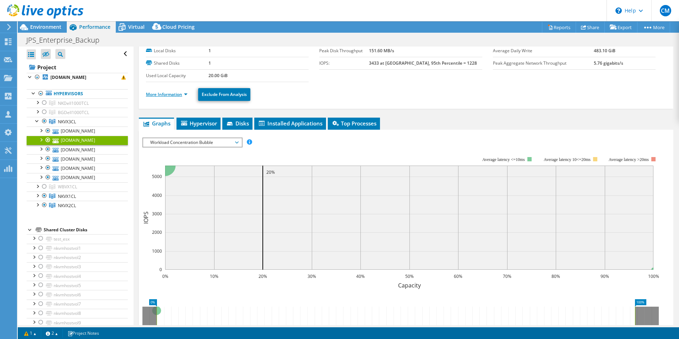
click at [167, 93] on link "More Information" at bounding box center [167, 94] width 42 height 6
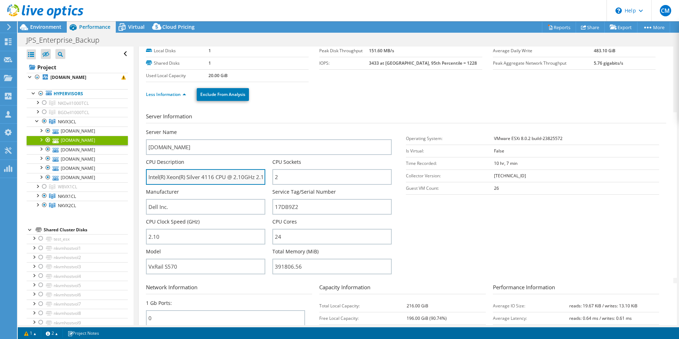
drag, startPoint x: 149, startPoint y: 178, endPoint x: 217, endPoint y: 174, distance: 67.6
click at [217, 174] on input "Intel(R) Xeon(R) Silver 4116 CPU @ 2.10GHz 2.10 GHz" at bounding box center [205, 177] width 119 height 16
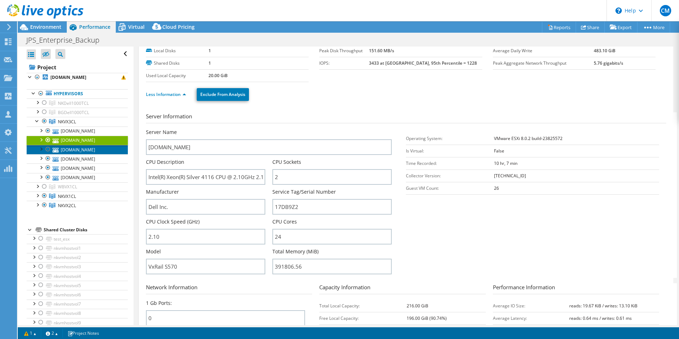
click at [85, 150] on link "nkvx3nd01.jps.net" at bounding box center [77, 149] width 101 height 9
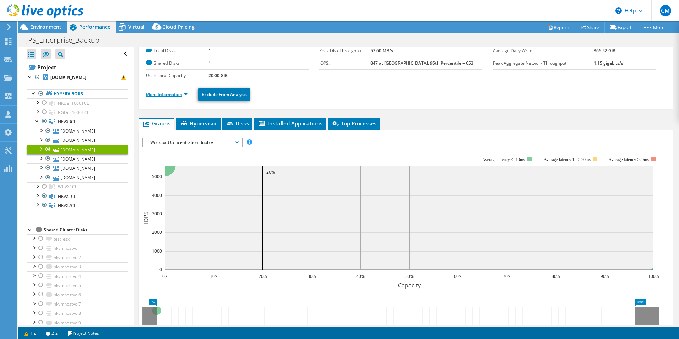
click at [168, 94] on link "More Information" at bounding box center [167, 94] width 42 height 6
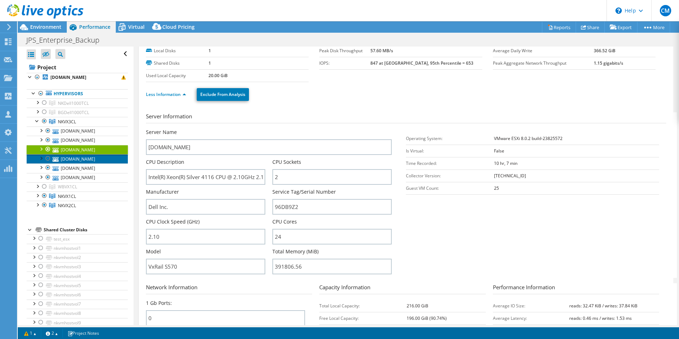
click at [66, 160] on link "nkvx3nd04.jps.net" at bounding box center [77, 158] width 101 height 9
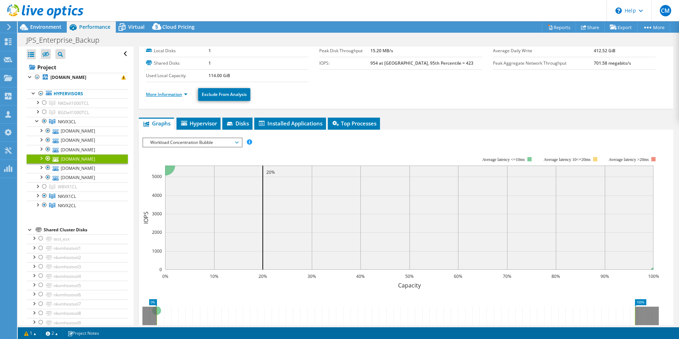
click at [149, 94] on link "More Information" at bounding box center [167, 94] width 42 height 6
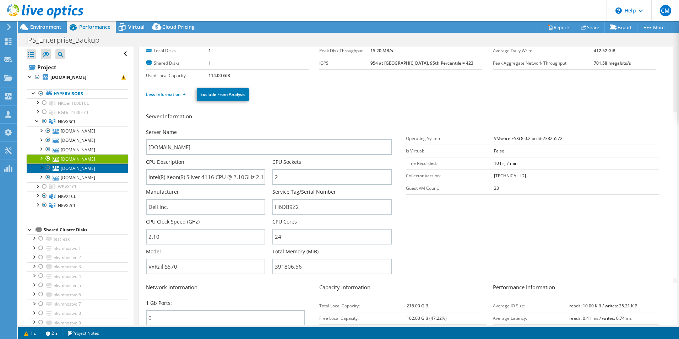
click at [76, 167] on link "nkvx3nd03.jps.net" at bounding box center [77, 167] width 101 height 9
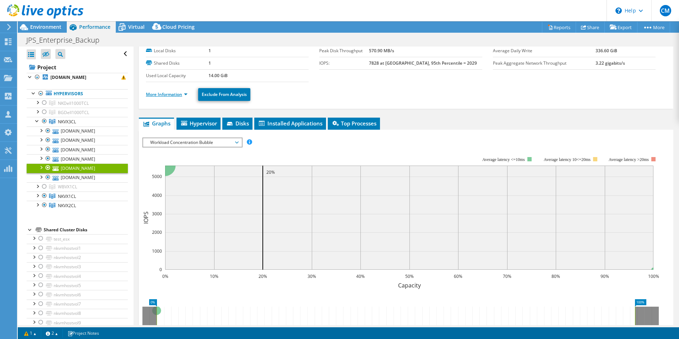
click at [170, 96] on link "More Information" at bounding box center [167, 94] width 42 height 6
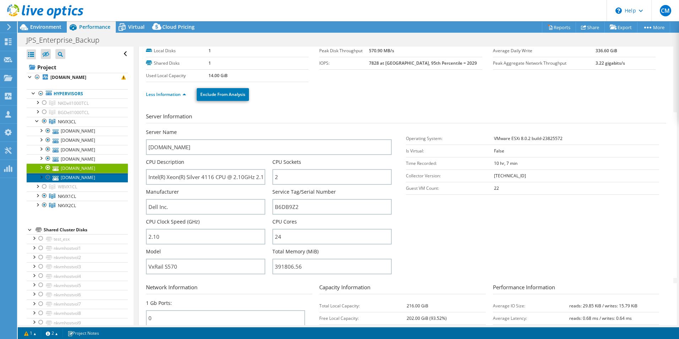
click at [76, 175] on link "nkvx3nd02.jps.net" at bounding box center [77, 177] width 101 height 9
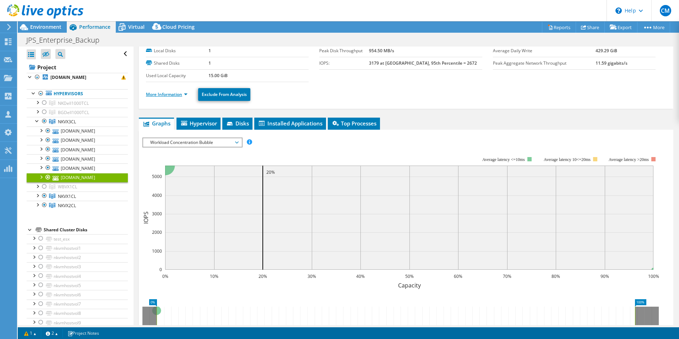
click at [167, 94] on link "More Information" at bounding box center [167, 94] width 42 height 6
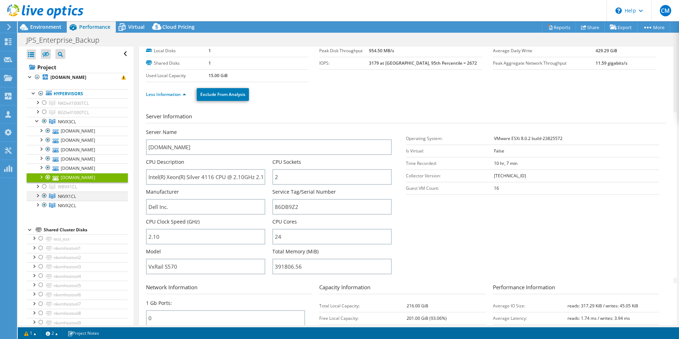
click at [39, 195] on div at bounding box center [37, 194] width 7 height 7
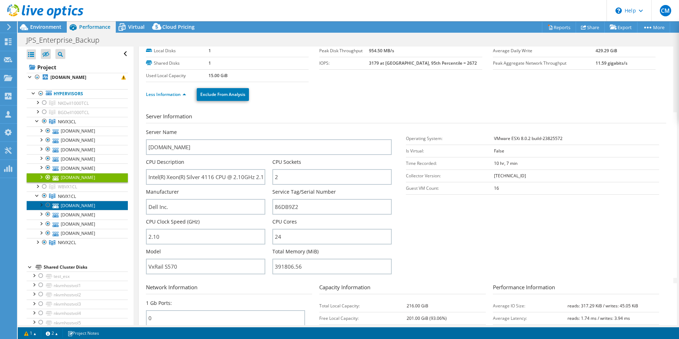
click at [65, 203] on link "nkvx1nd1.jps.net" at bounding box center [77, 205] width 101 height 9
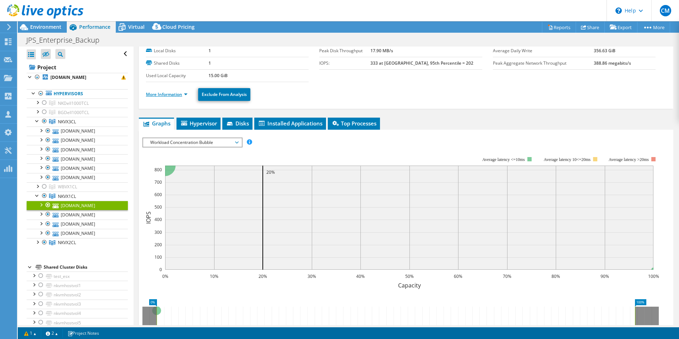
click at [164, 96] on link "More Information" at bounding box center [167, 94] width 42 height 6
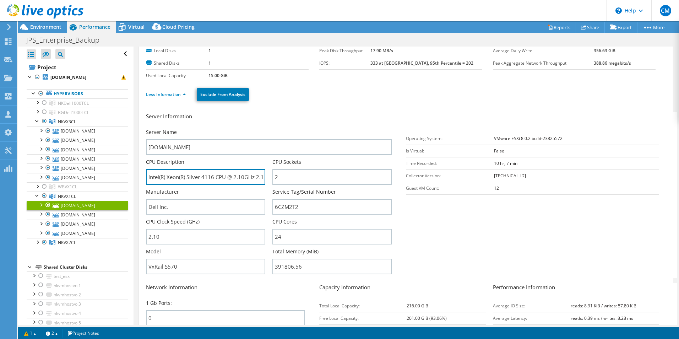
scroll to position [0, 17]
drag, startPoint x: 148, startPoint y: 179, endPoint x: 263, endPoint y: 187, distance: 115.0
click at [263, 187] on div "CPU Description Intel(R) Xeon(R) Silver 4116 CPU @ 2.10GHz 2.10 GHz" at bounding box center [209, 173] width 126 height 30
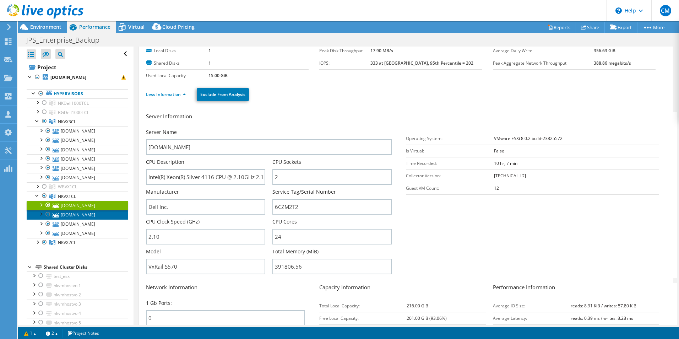
click at [60, 212] on link "nkvx1nd4.jps.net" at bounding box center [77, 214] width 101 height 9
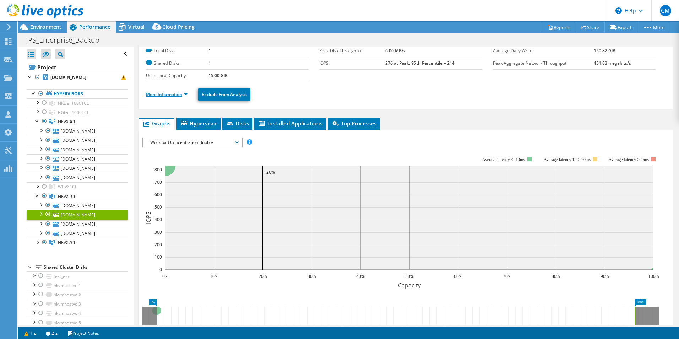
click at [161, 93] on link "More Information" at bounding box center [167, 94] width 42 height 6
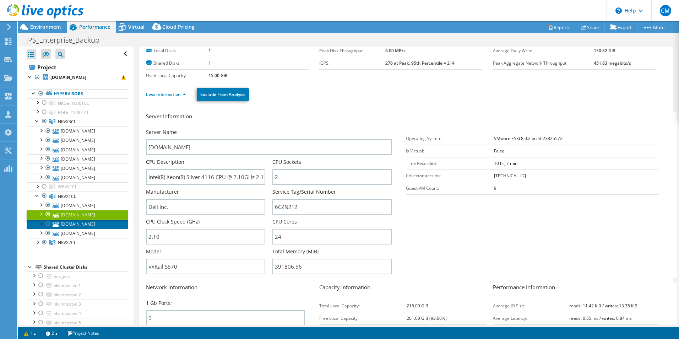
click at [69, 225] on link "nkvx1nd2.jps.net" at bounding box center [77, 224] width 101 height 9
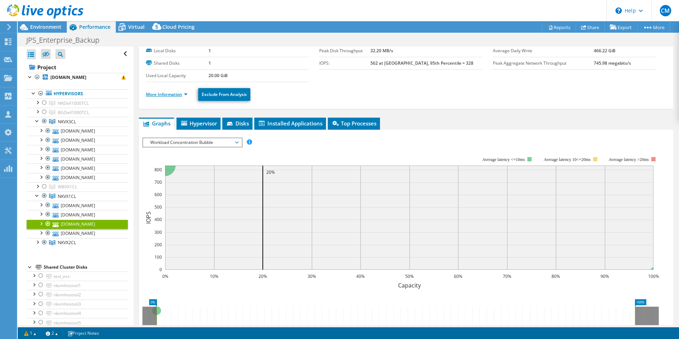
click at [173, 94] on link "More Information" at bounding box center [167, 94] width 42 height 6
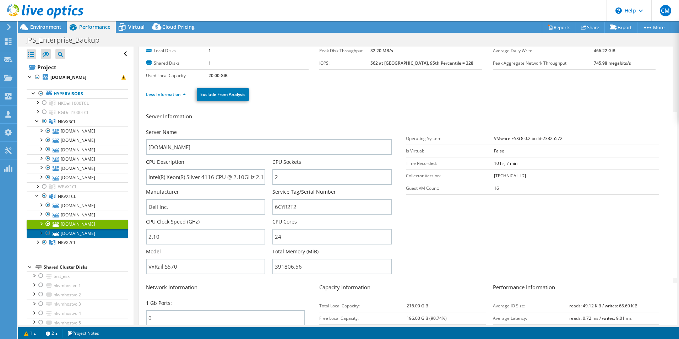
click at [84, 235] on link "nkvx1nd3.jps.net" at bounding box center [77, 233] width 101 height 9
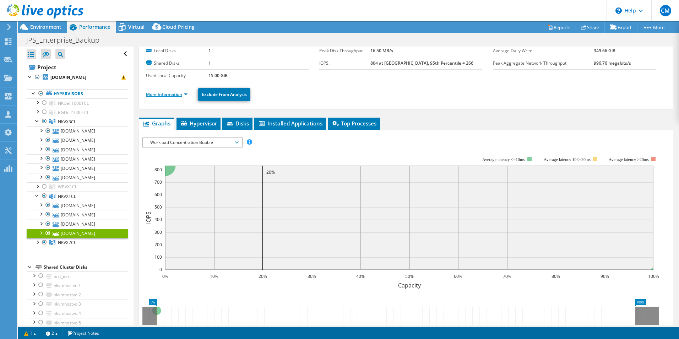
click at [172, 97] on li "More Information" at bounding box center [169, 95] width 46 height 8
click at [173, 95] on link "More Information" at bounding box center [167, 94] width 42 height 6
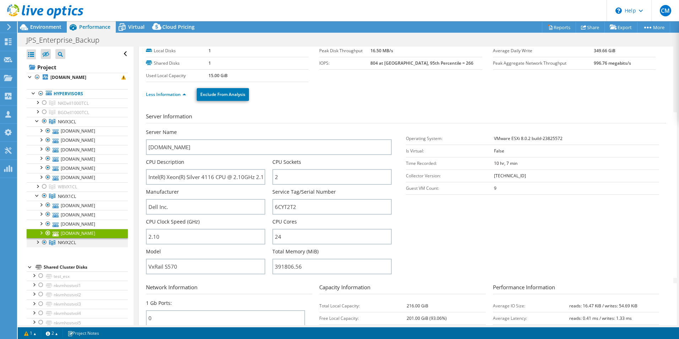
click at [37, 242] on div at bounding box center [37, 241] width 7 height 7
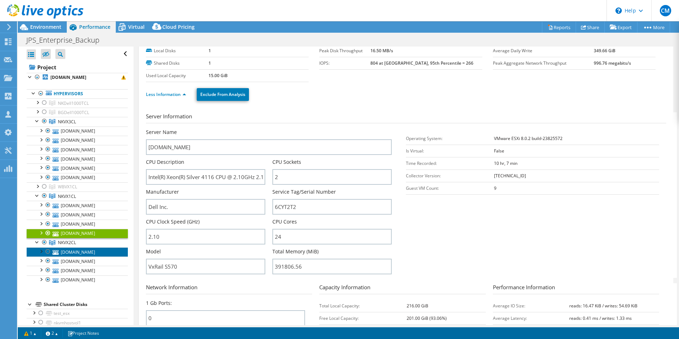
click at [66, 252] on link "nkvx2nd1.jps.net" at bounding box center [77, 251] width 101 height 9
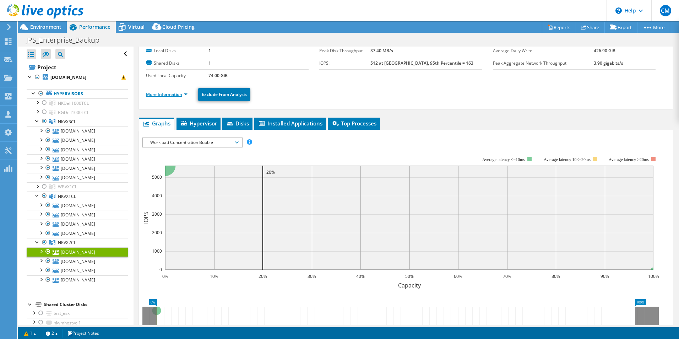
click at [171, 94] on link "More Information" at bounding box center [167, 94] width 42 height 6
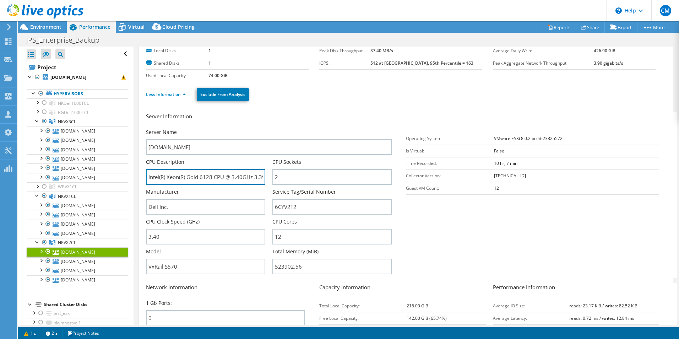
scroll to position [0, 15]
drag, startPoint x: 152, startPoint y: 180, endPoint x: 260, endPoint y: 185, distance: 107.4
click at [260, 185] on div "CPU Description Intel(R) Xeon(R) Gold 6128 CPU @ 3.40GHz 3.39 GHz" at bounding box center [209, 173] width 126 height 30
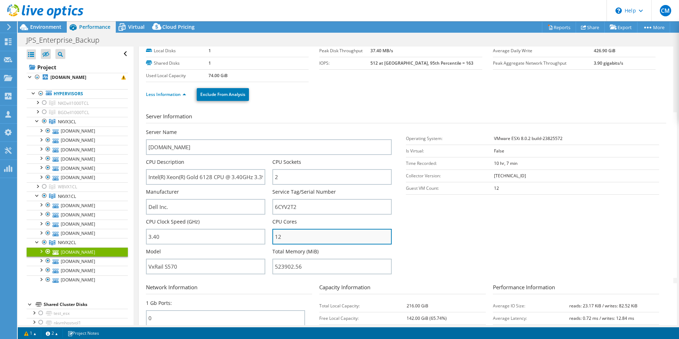
drag, startPoint x: 290, startPoint y: 234, endPoint x: 274, endPoint y: 235, distance: 15.3
click at [274, 235] on input "12" at bounding box center [331, 237] width 119 height 16
